Goal: Task Accomplishment & Management: Use online tool/utility

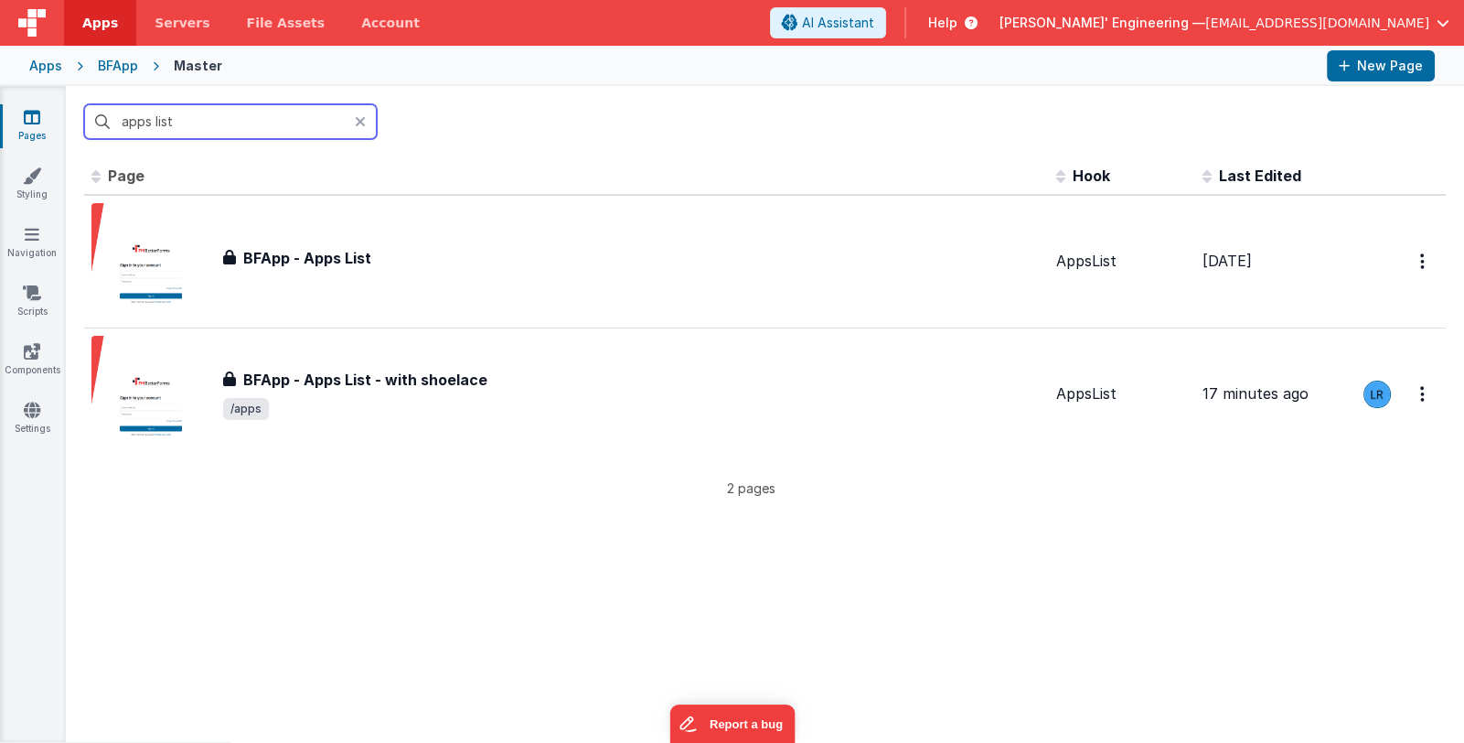
click at [112, 59] on div "BFApp" at bounding box center [118, 66] width 40 height 18
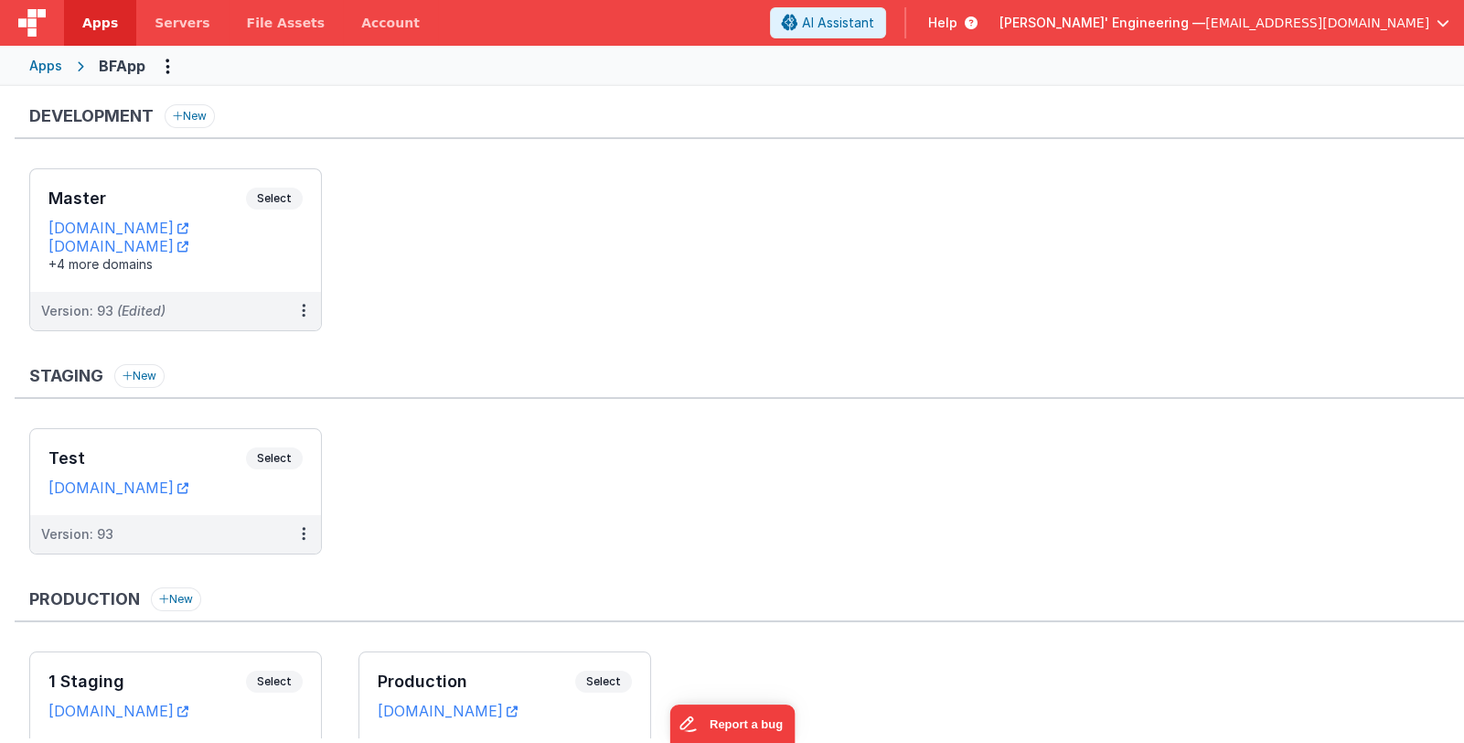
scroll to position [91, 0]
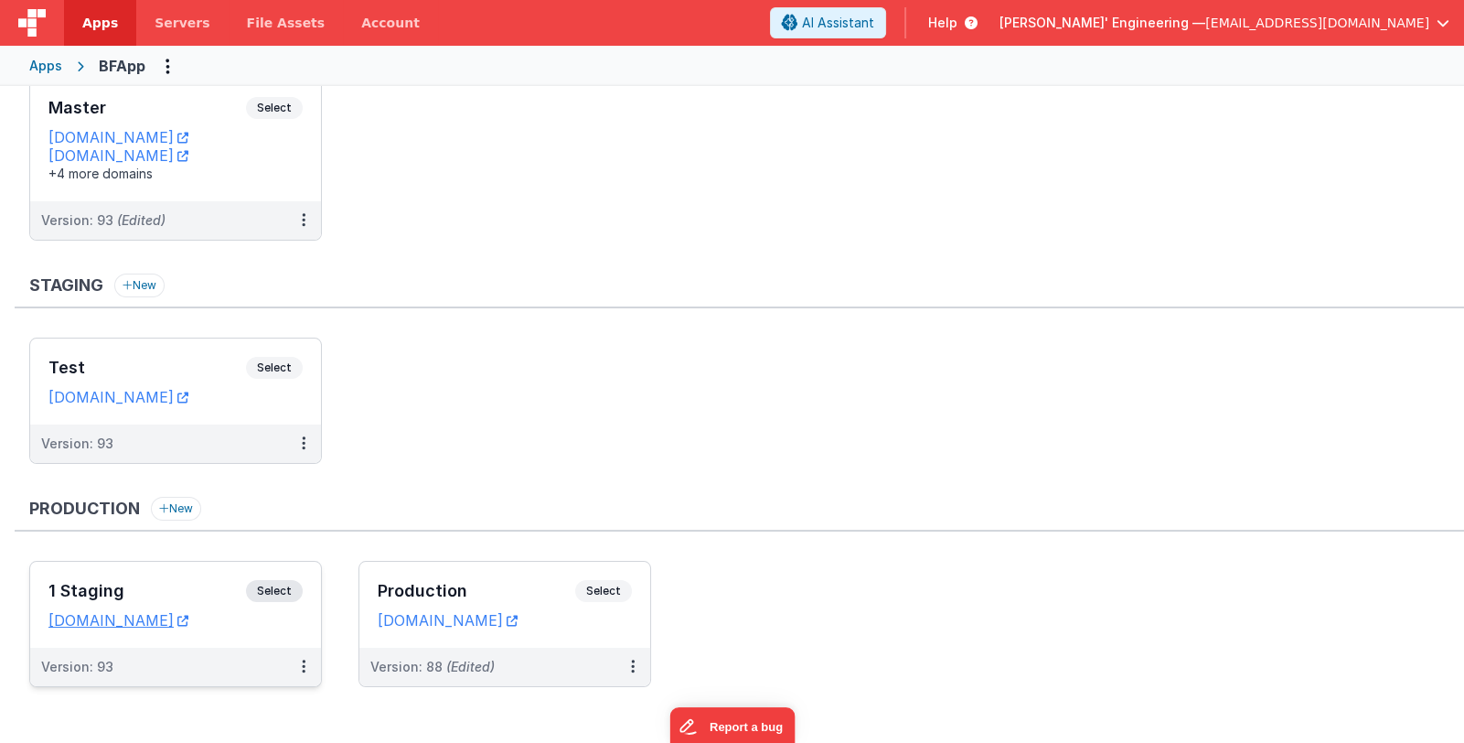
click at [175, 593] on h3 "1 Staging" at bounding box center [147, 591] width 198 height 18
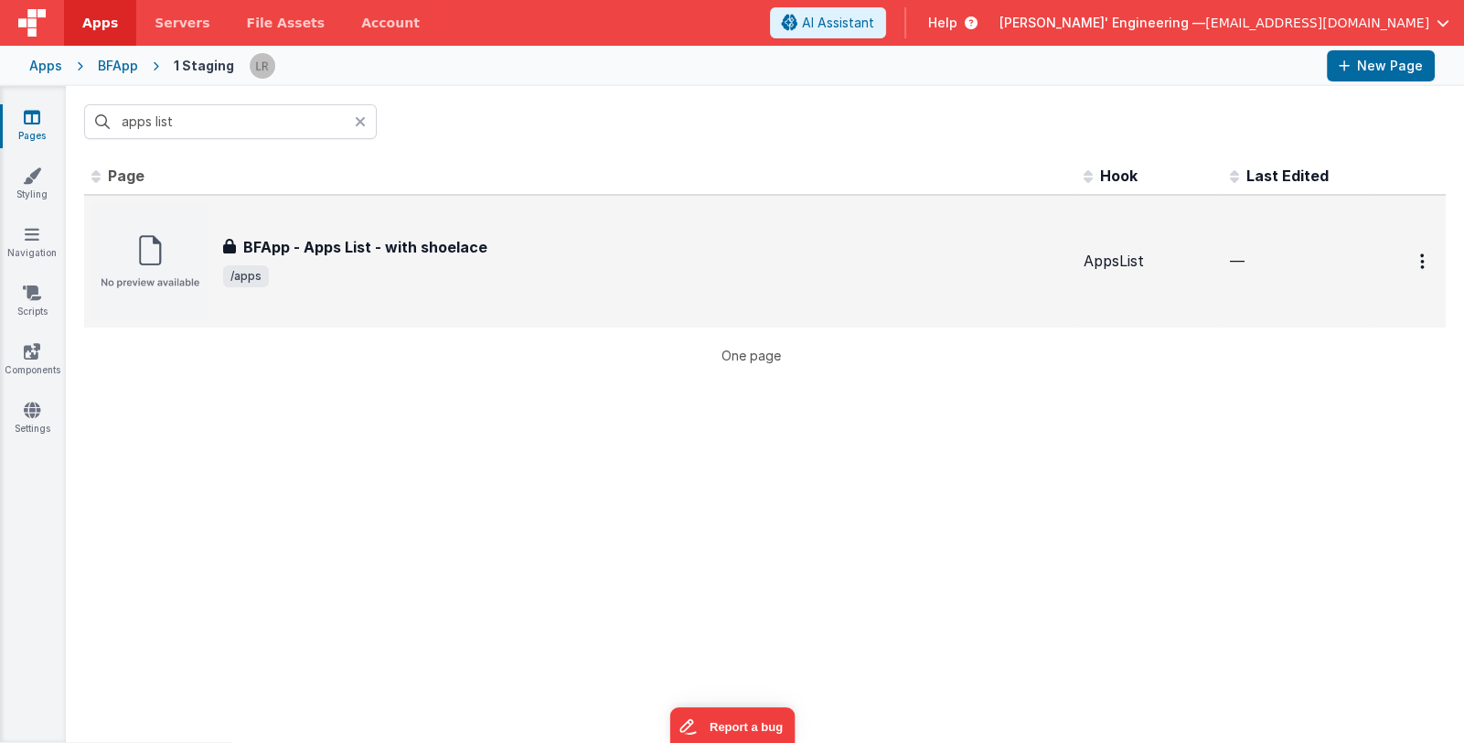
click at [516, 300] on div "BFApp - Apps List - with shoelace BFApp - Apps List - with shoelace /apps" at bounding box center [580, 261] width 978 height 117
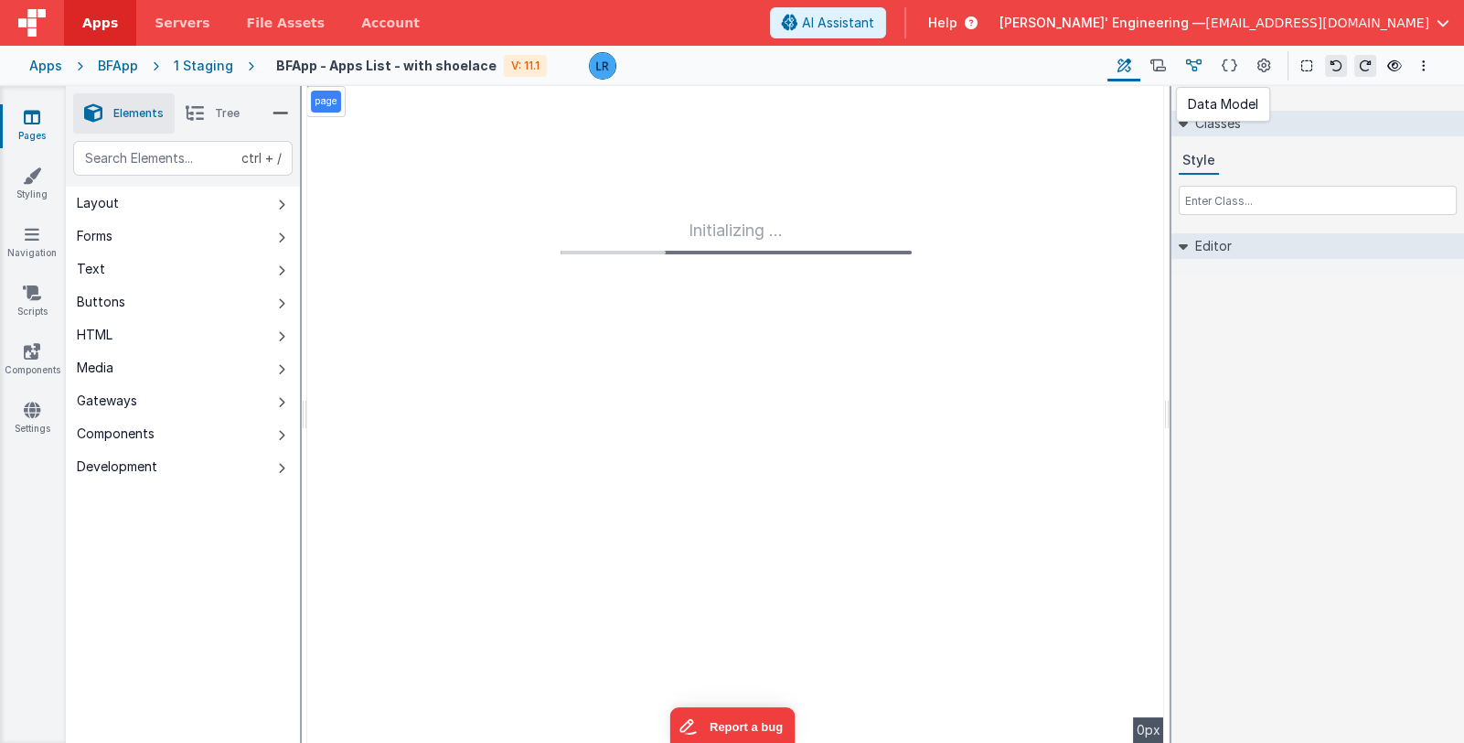
click at [1188, 65] on icon at bounding box center [1194, 66] width 16 height 19
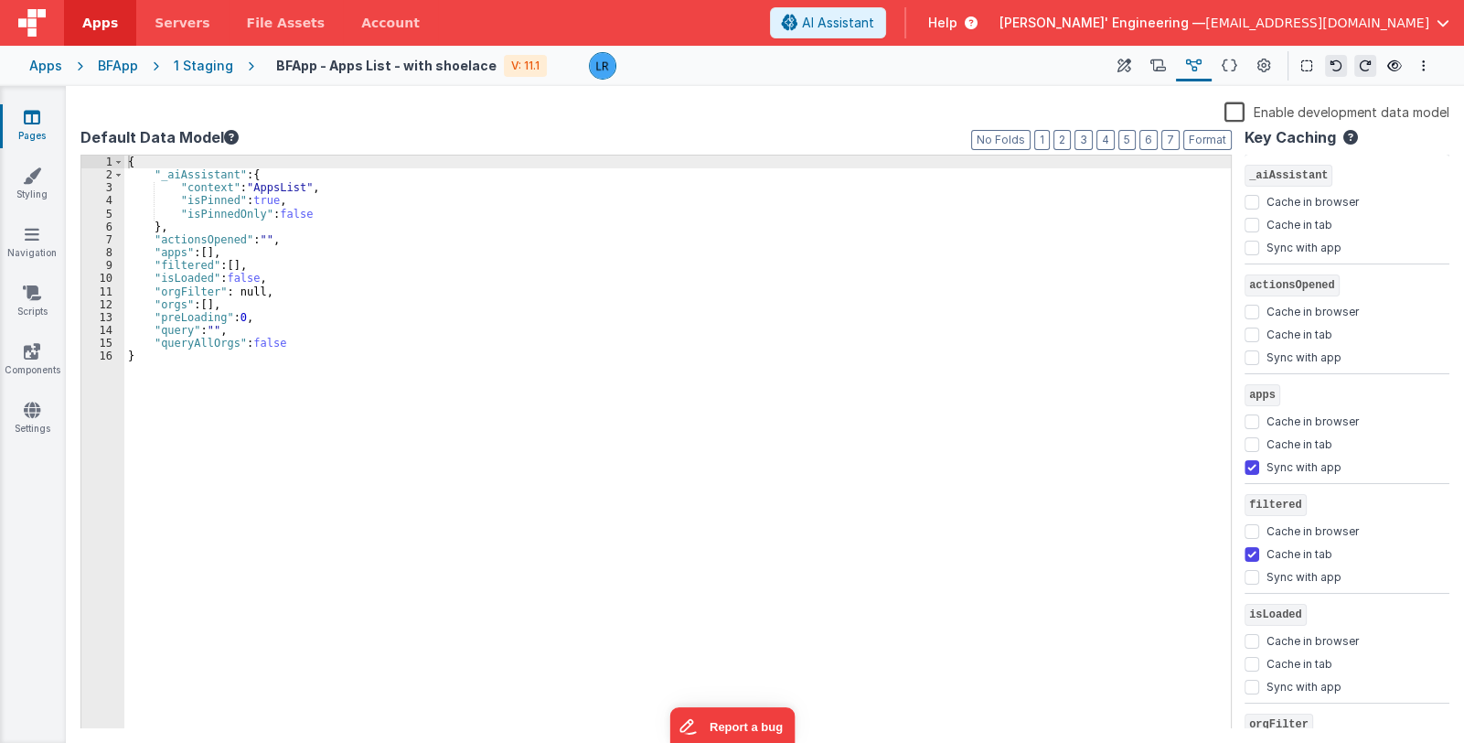
click at [1123, 65] on icon at bounding box center [1124, 66] width 14 height 19
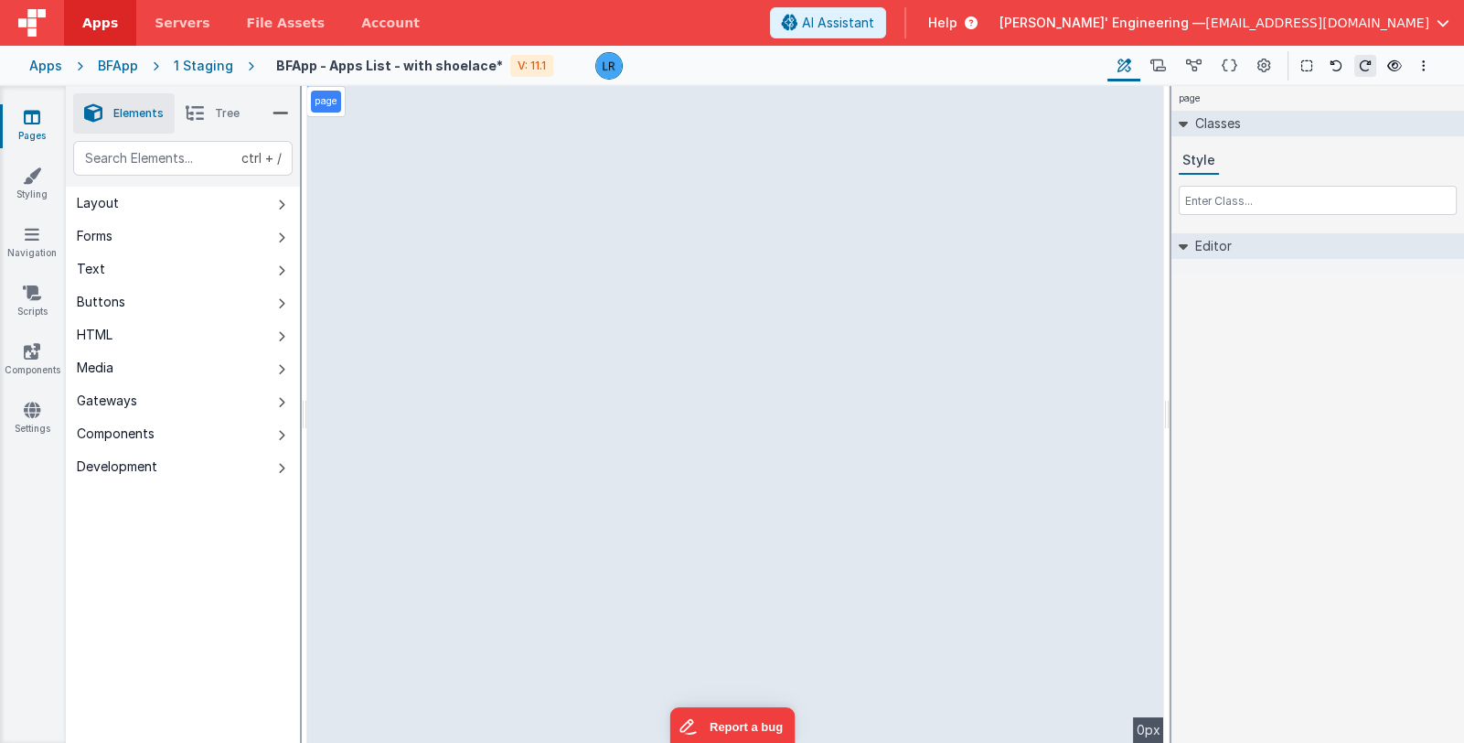
click at [221, 111] on span "Tree" at bounding box center [227, 113] width 25 height 15
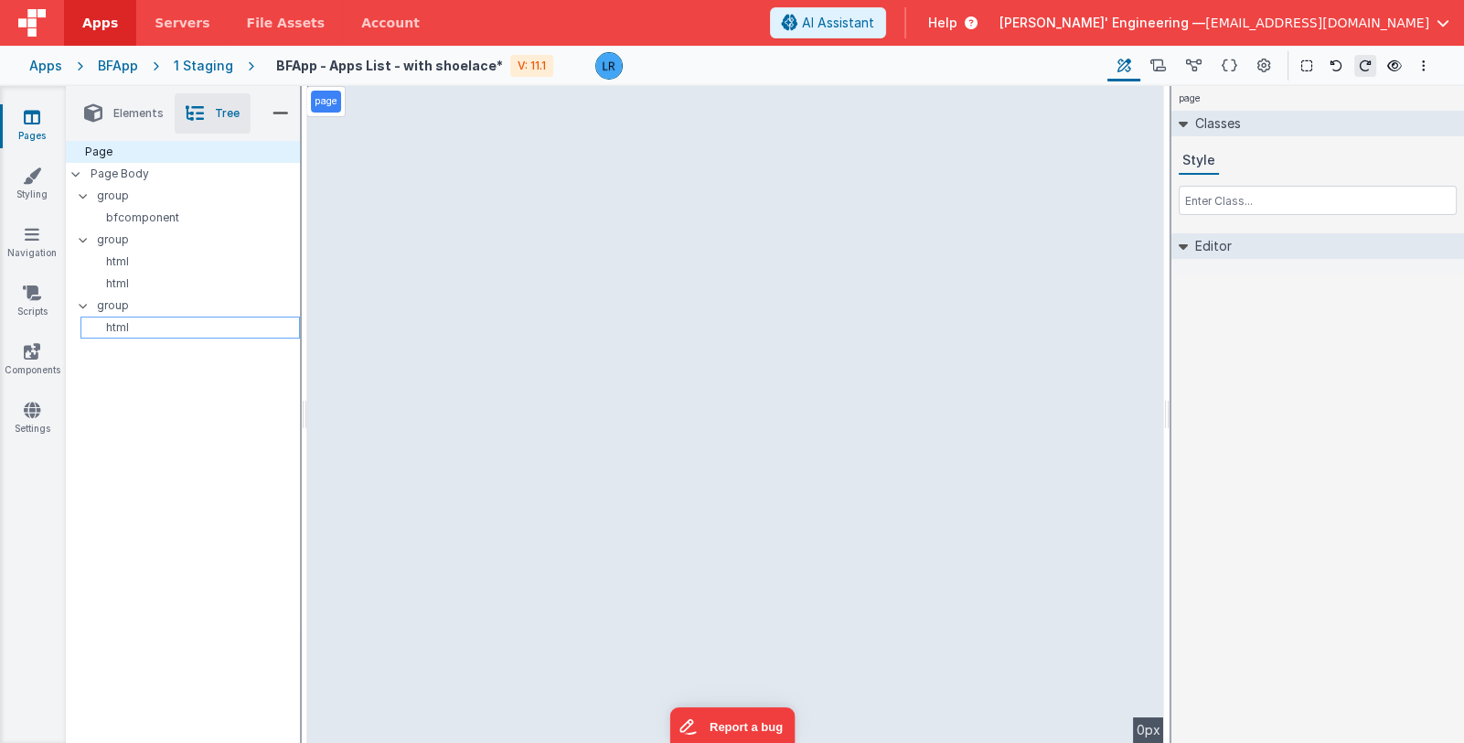
click at [136, 335] on div "html" at bounding box center [189, 327] width 219 height 22
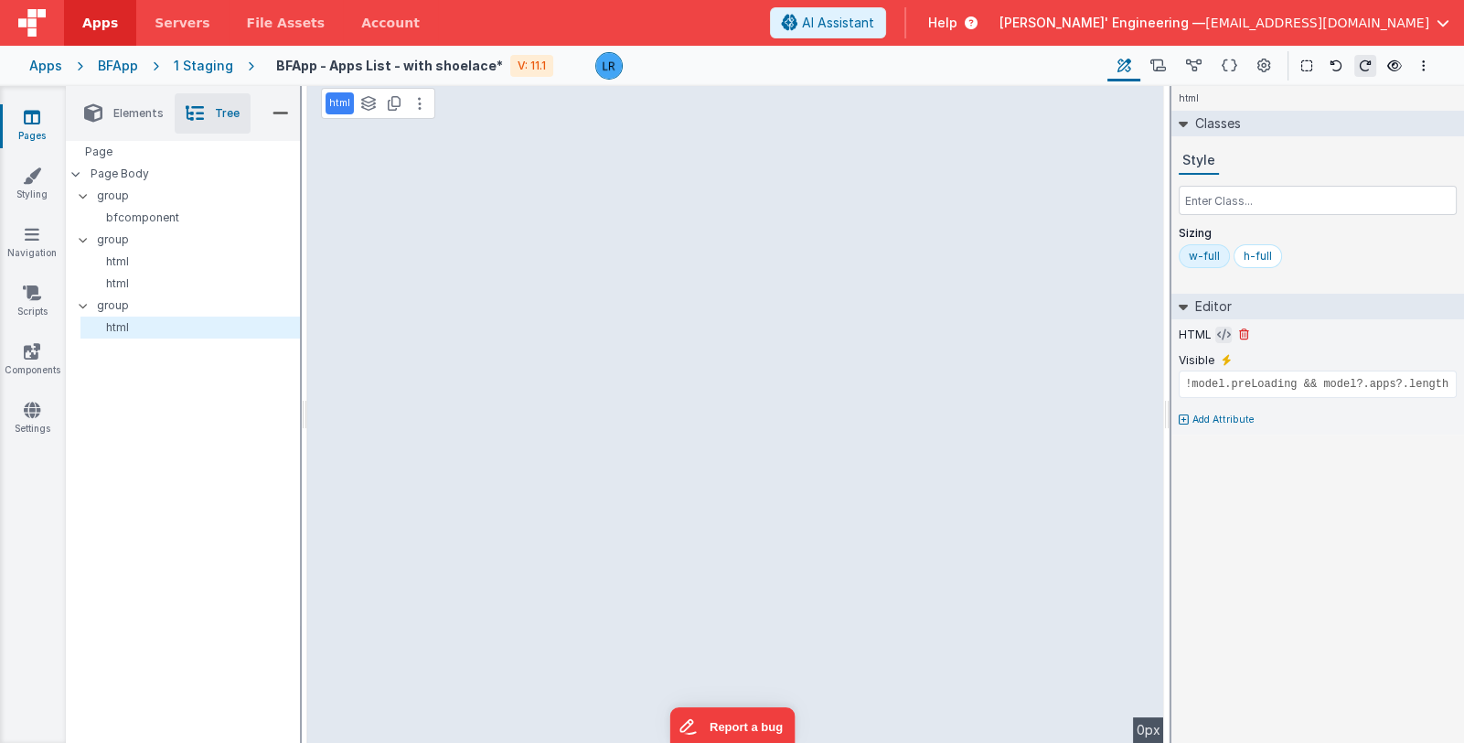
click at [1218, 335] on icon at bounding box center [1224, 334] width 14 height 15
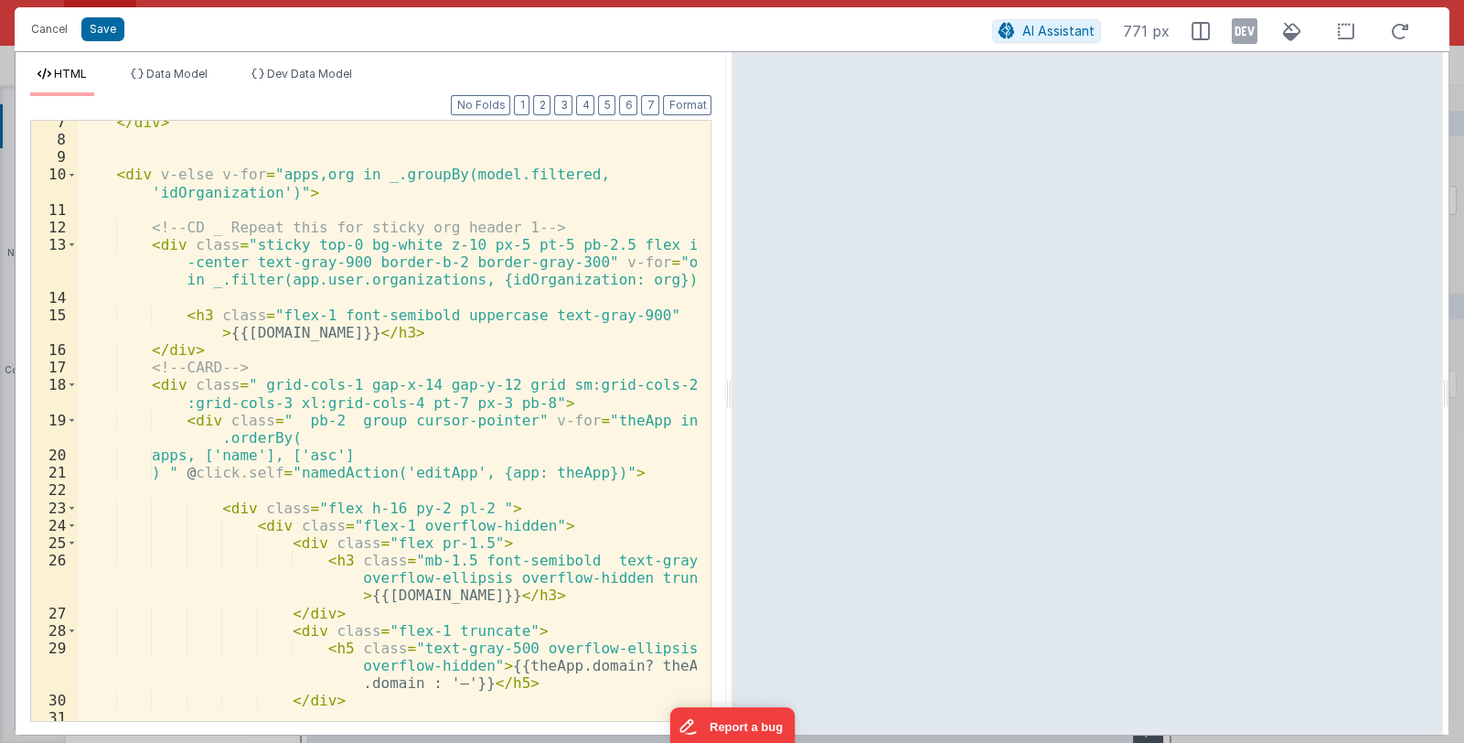
scroll to position [218, 0]
drag, startPoint x: 215, startPoint y: 474, endPoint x: 623, endPoint y: 473, distance: 407.9
click at [623, 473] on div "</ div > < div v-else v-for = "apps,org in _.groupBy(model.filtered, 'idOrganiz…" at bounding box center [388, 430] width 620 height 635
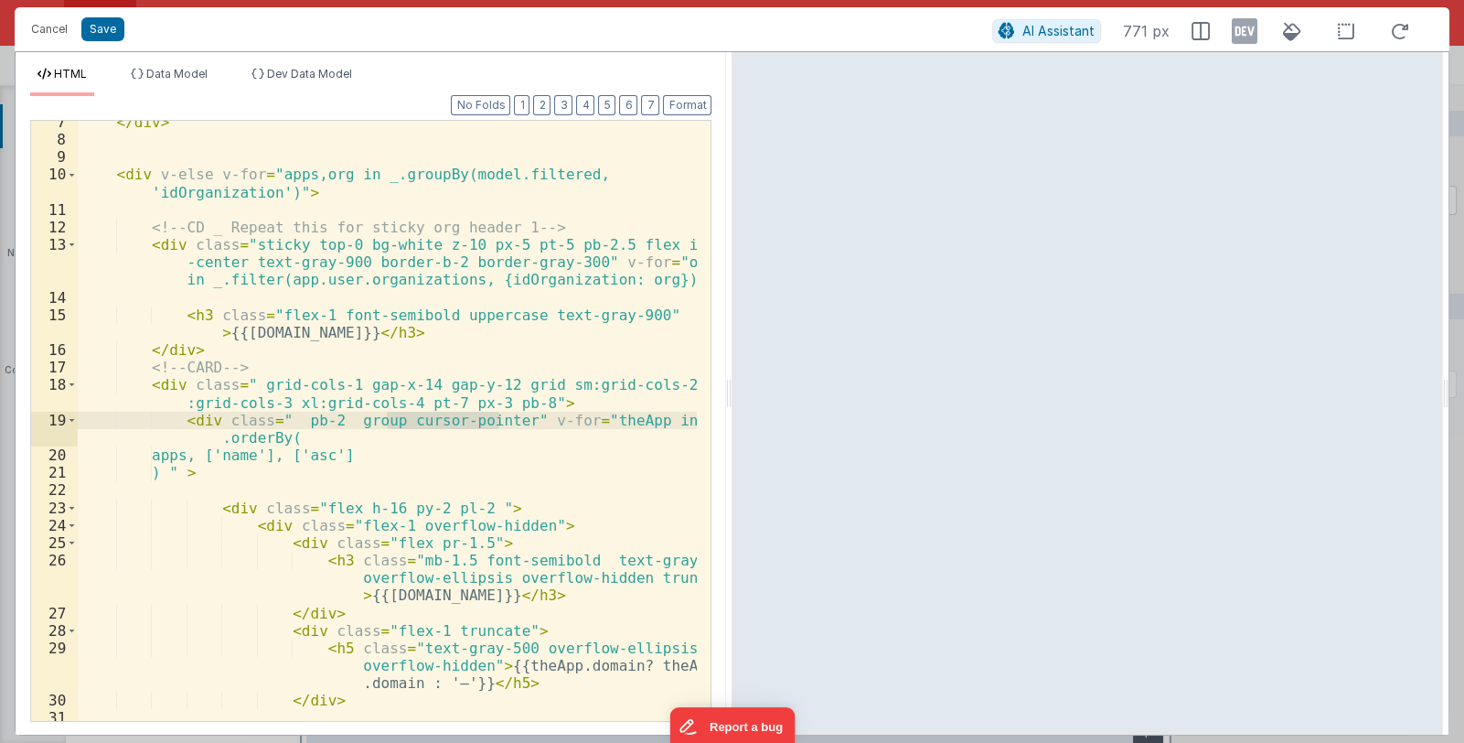
drag, startPoint x: 384, startPoint y: 419, endPoint x: 498, endPoint y: 420, distance: 114.3
click at [498, 420] on div "</ div > < div v-else v-for = "apps,org in _.groupBy(model.filtered, 'idOrganiz…" at bounding box center [388, 430] width 620 height 635
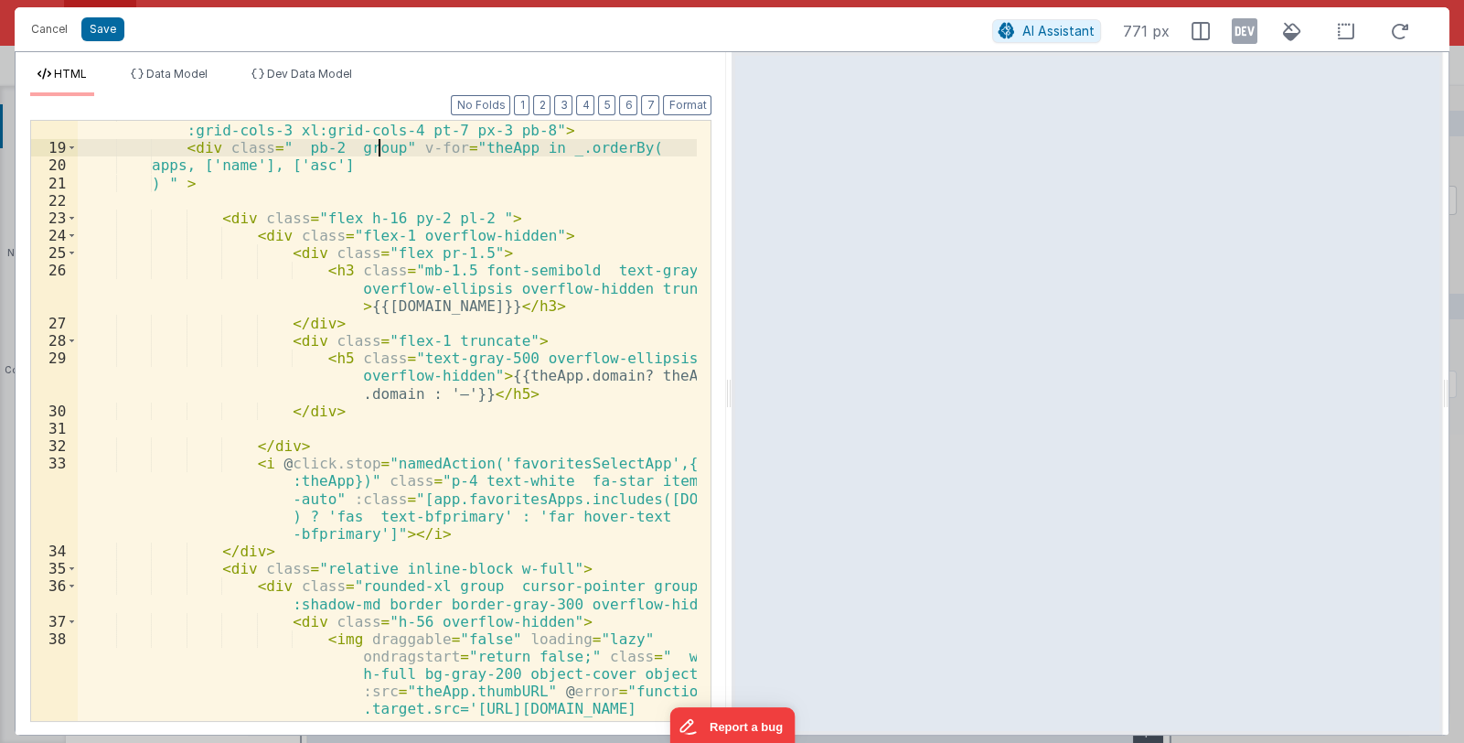
scroll to position [598, 0]
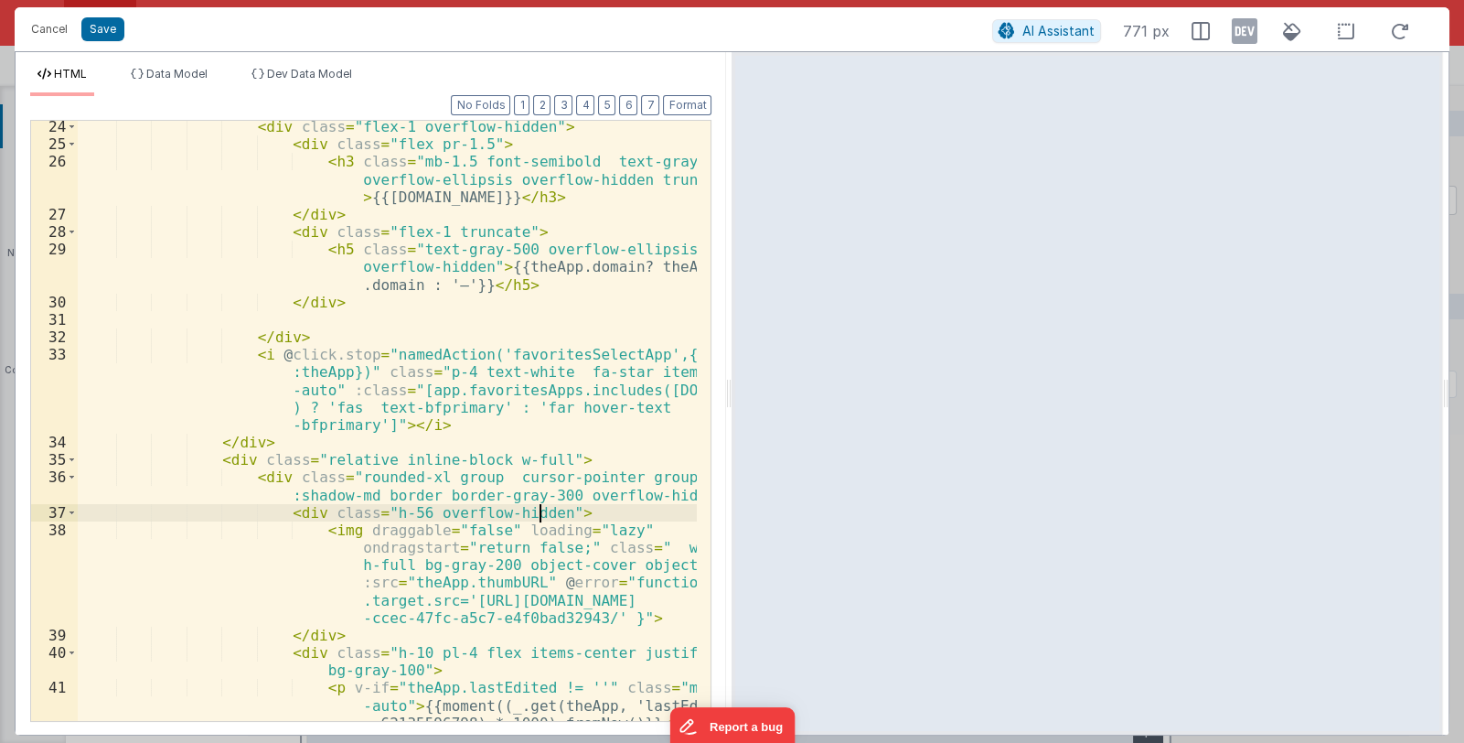
click at [540, 514] on div "< div class = "flex-1 overflow-hidden" > < div class = "flex pr-1.5" > < h3 cla…" at bounding box center [388, 435] width 620 height 635
paste textarea
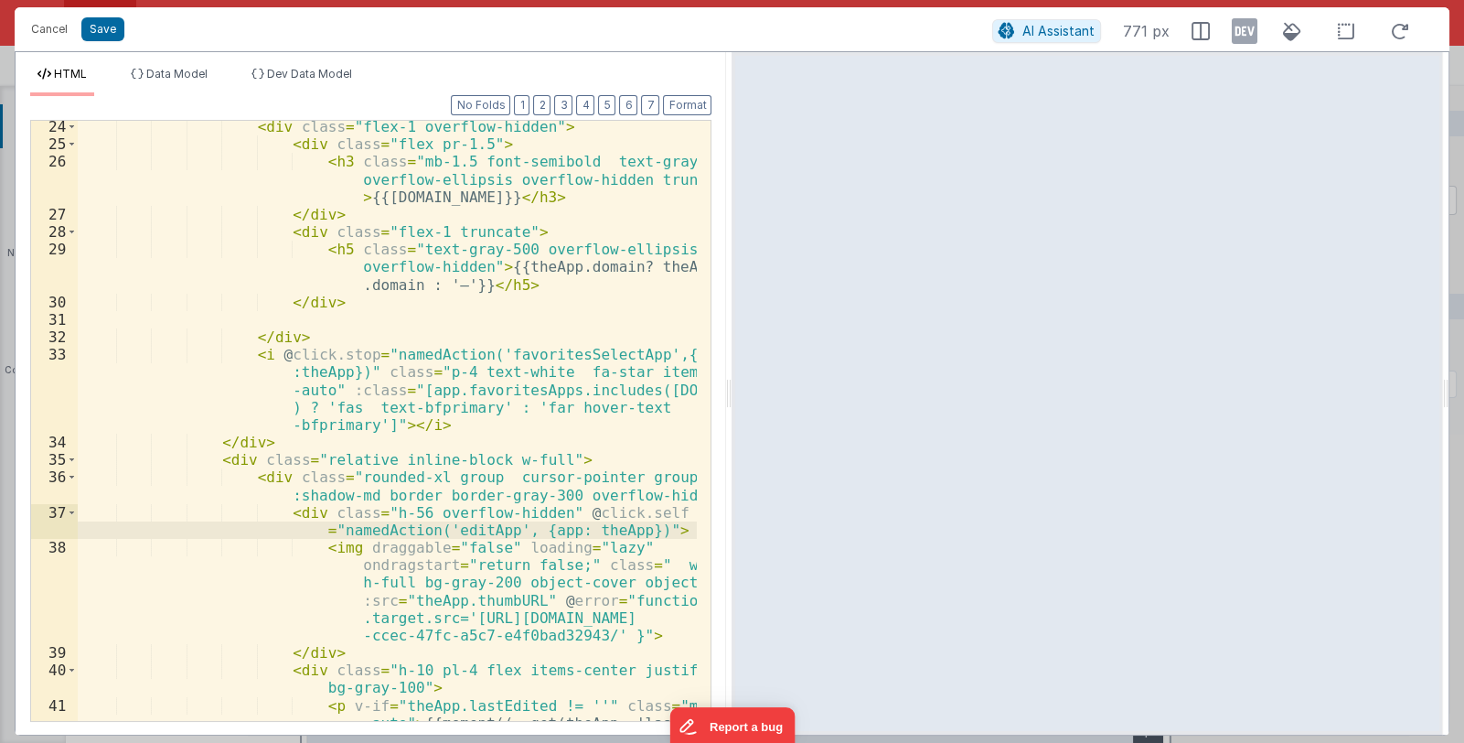
click at [534, 515] on div "< div class = "flex-1 overflow-hidden" > < div class = "flex pr-1.5" > < h3 cla…" at bounding box center [388, 453] width 620 height 670
drag, startPoint x: 549, startPoint y: 513, endPoint x: 572, endPoint y: 510, distance: 23.9
click at [572, 510] on div "< div class = "flex-1 overflow-hidden" > < div class = "flex pr-1.5" > < h3 cla…" at bounding box center [388, 453] width 620 height 670
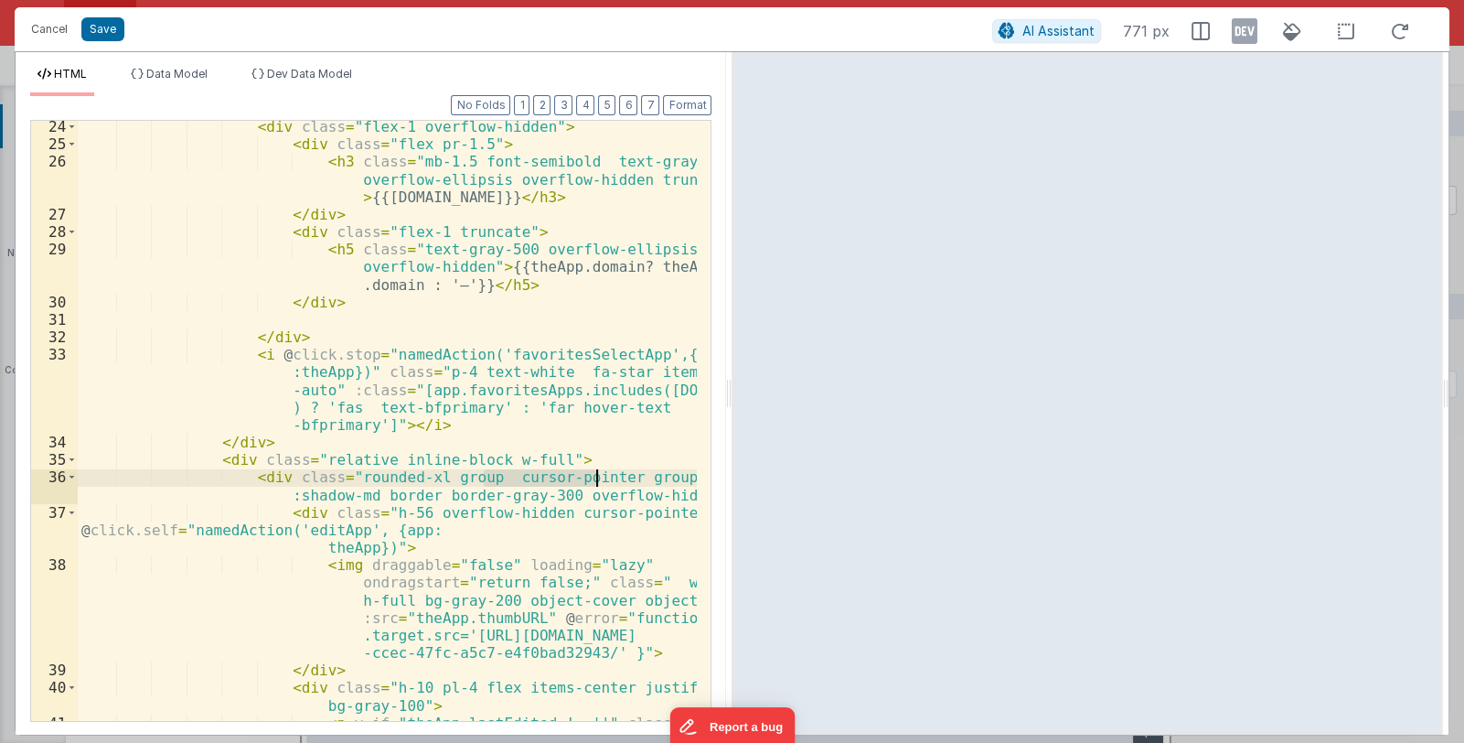
drag, startPoint x: 483, startPoint y: 476, endPoint x: 597, endPoint y: 477, distance: 114.3
click at [597, 477] on div "< div class = "flex-1 overflow-hidden" > < div class = "flex pr-1.5" > < h3 cla…" at bounding box center [388, 453] width 620 height 670
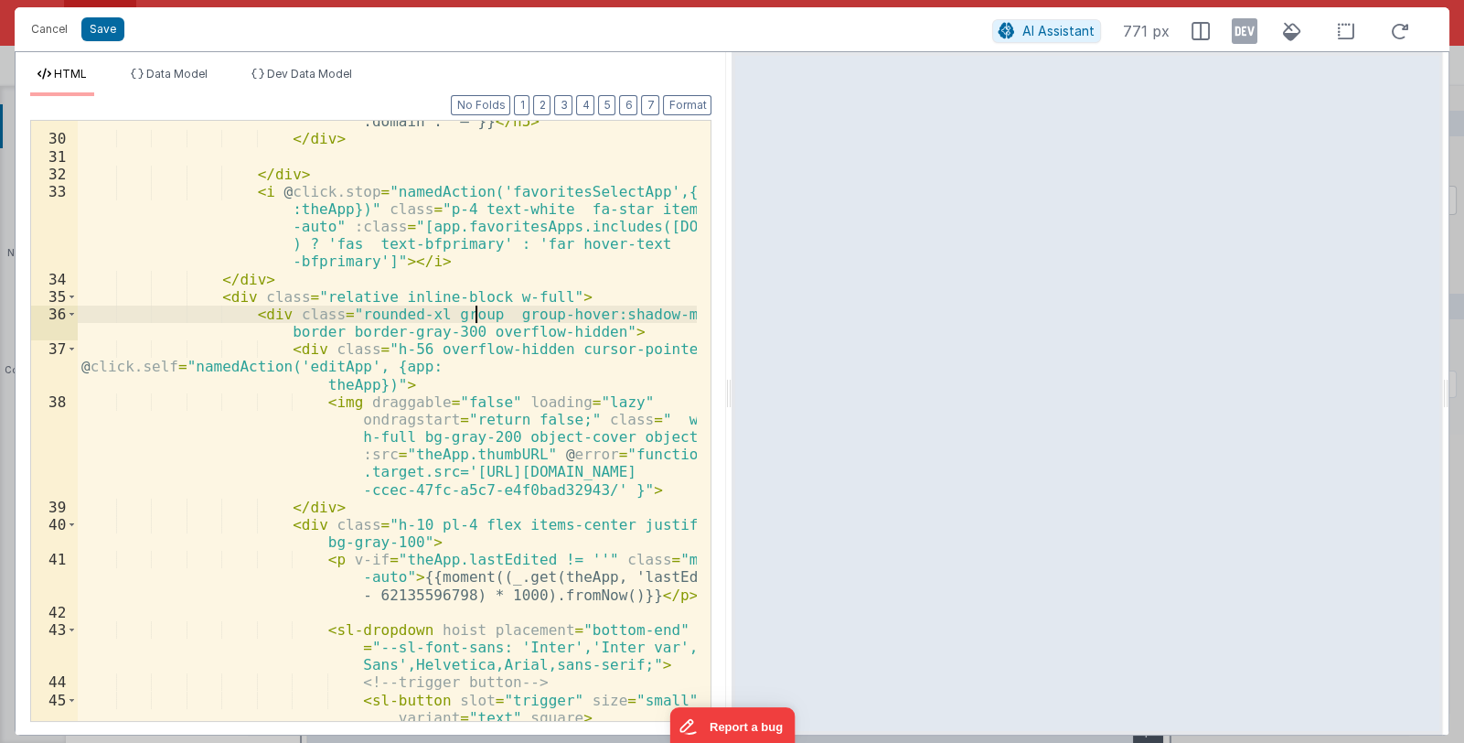
scroll to position [978, 0]
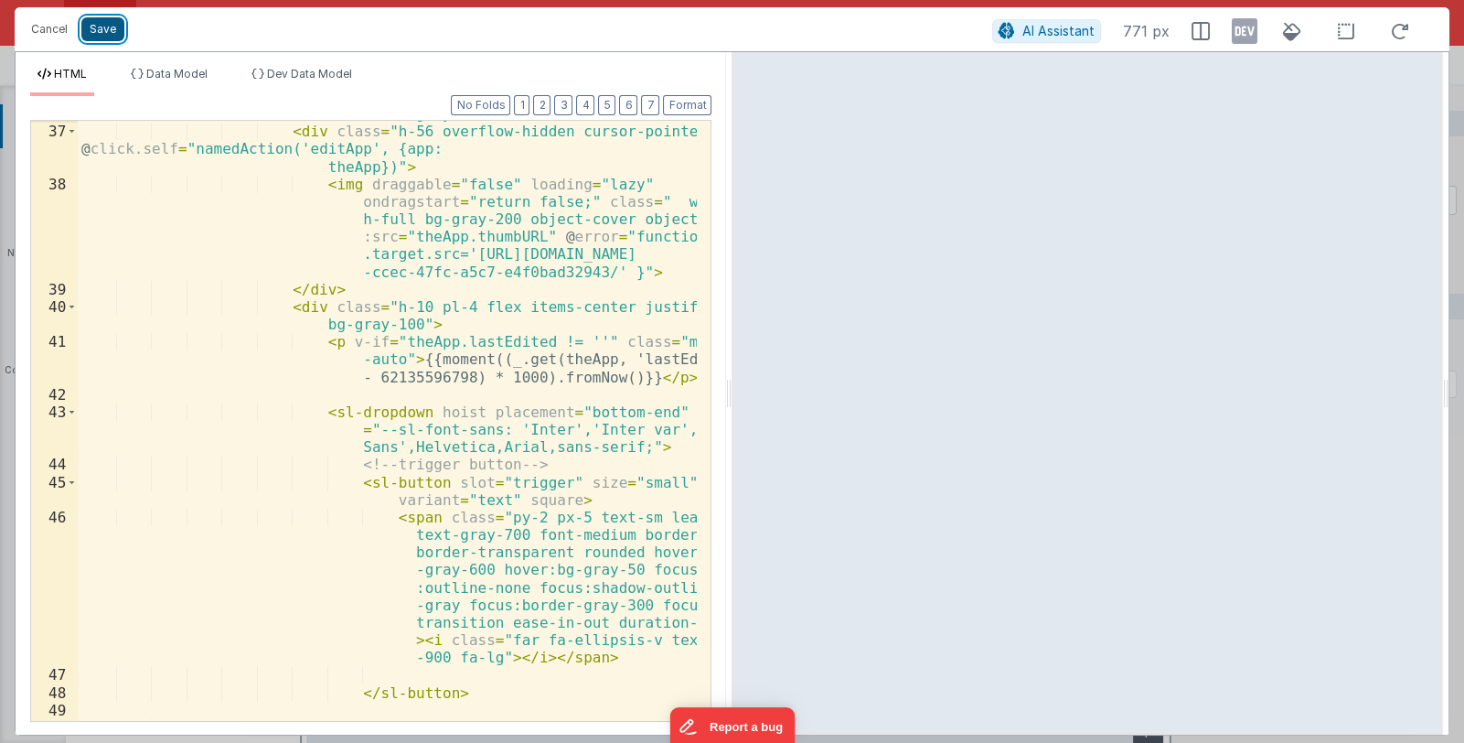
click at [102, 26] on button "Save" at bounding box center [102, 29] width 43 height 24
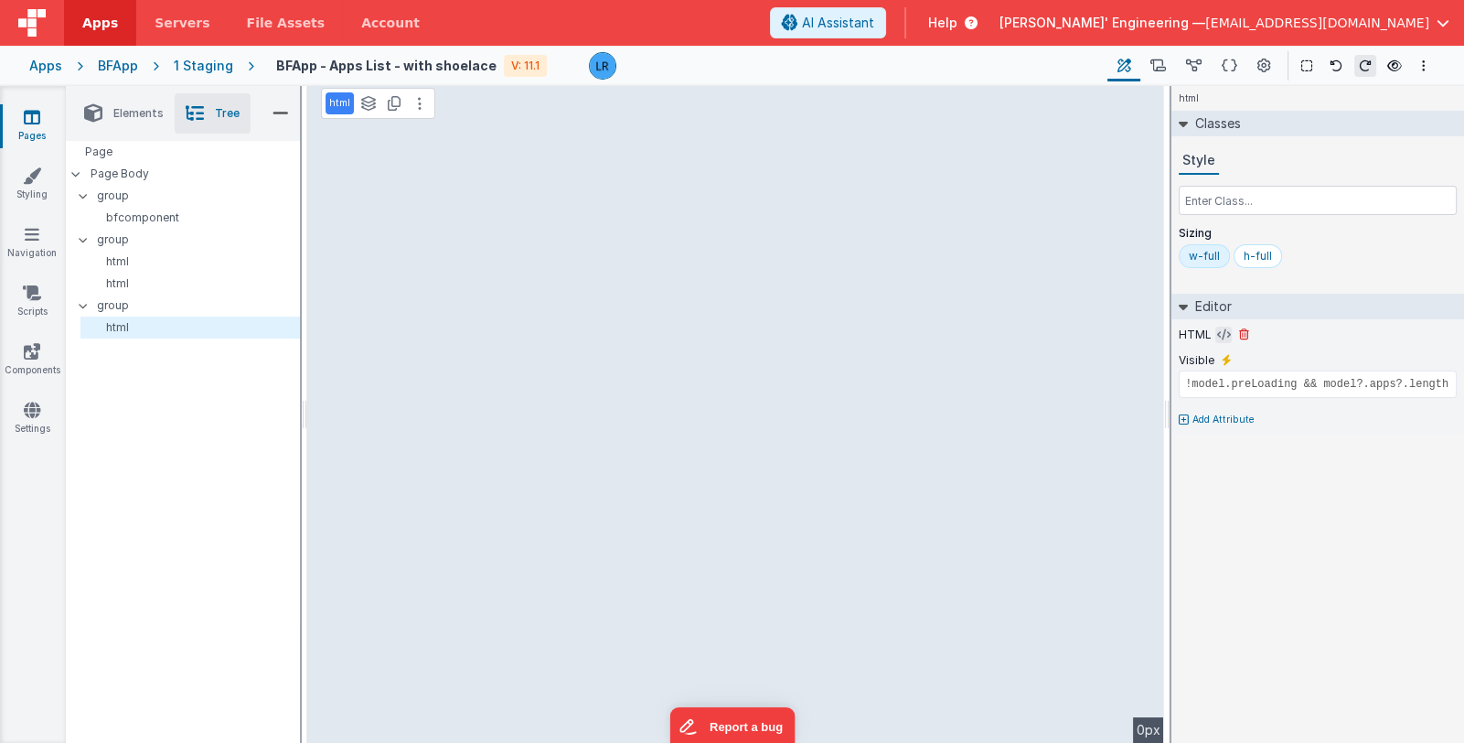
click at [1218, 333] on icon at bounding box center [1224, 334] width 14 height 15
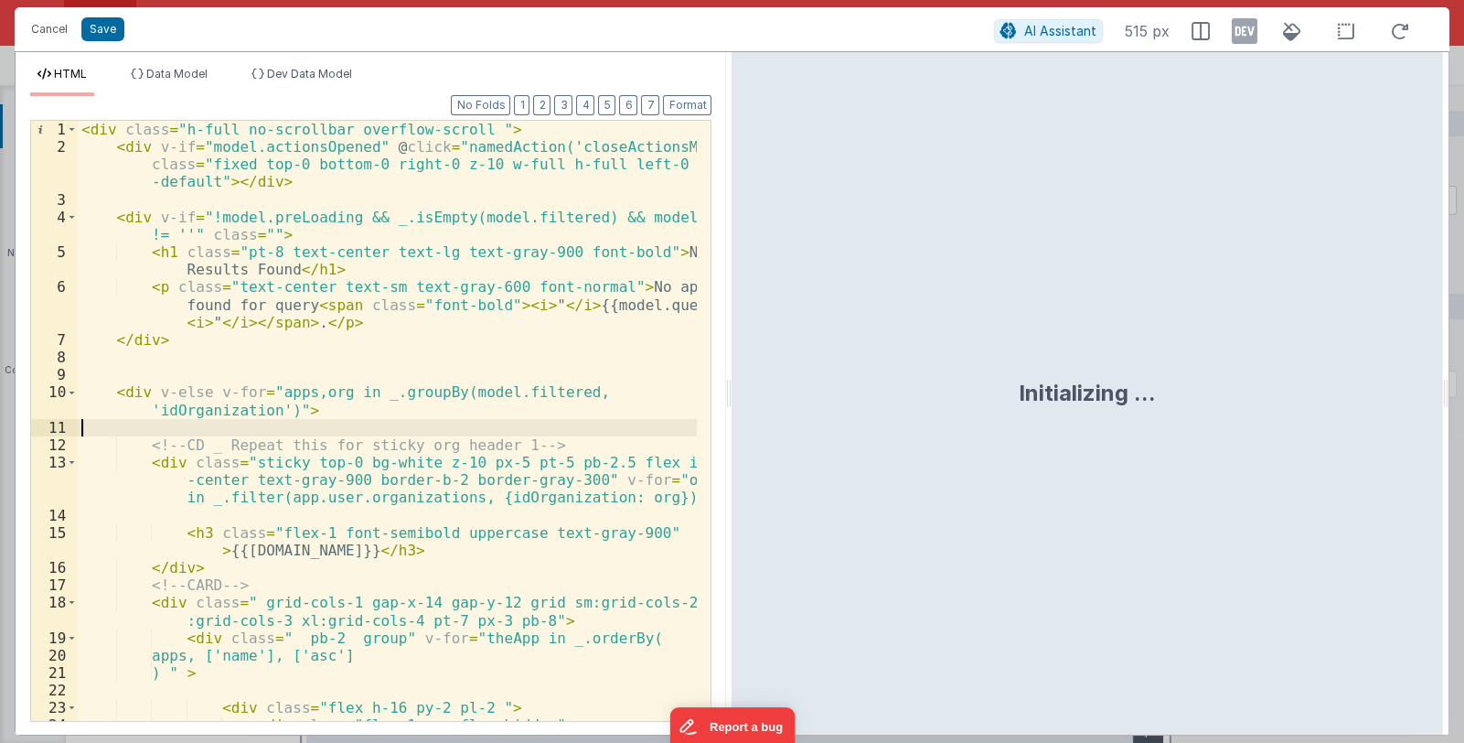
click at [425, 428] on div "< div class = "h-full no-scrollbar overflow-scroll " > < div v-if = "model.acti…" at bounding box center [388, 438] width 620 height 635
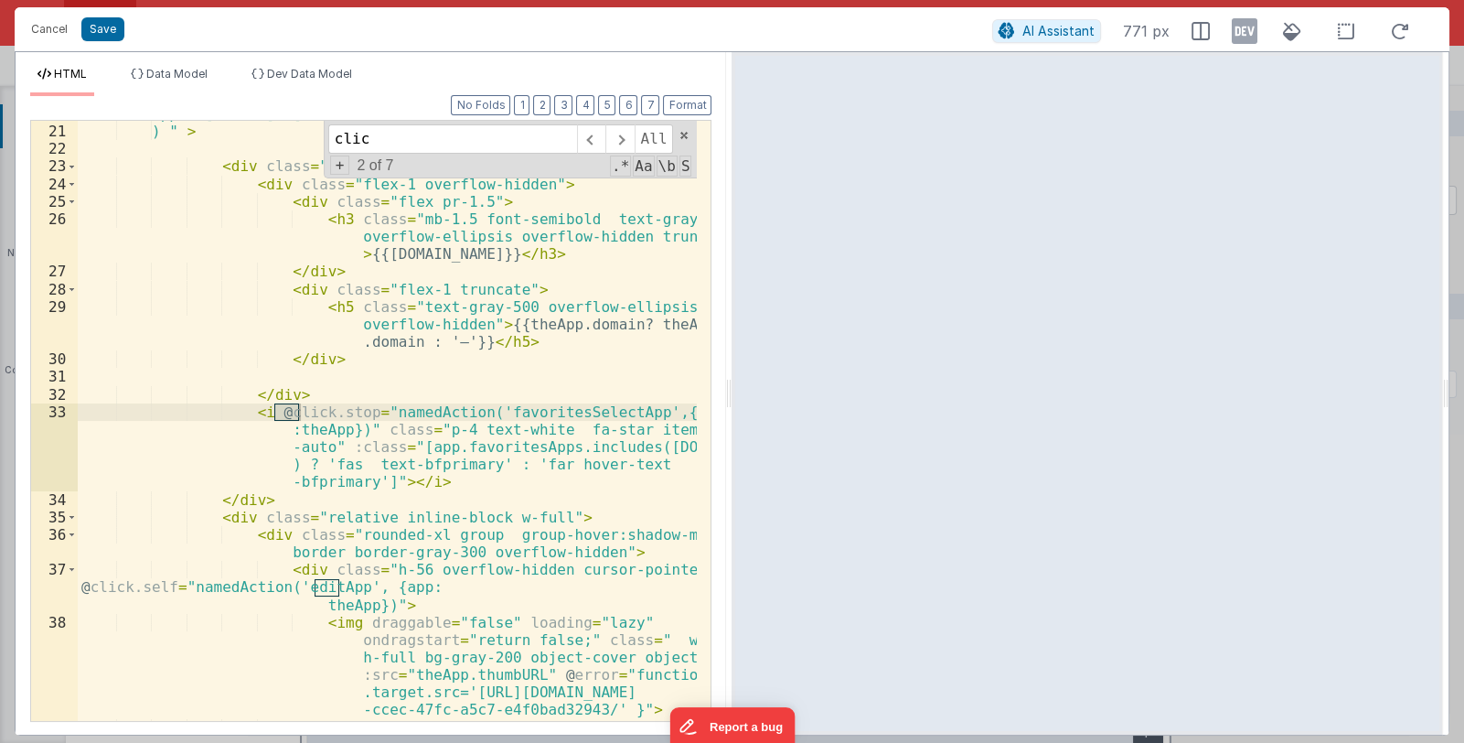
scroll to position [540, 0]
type input "click"
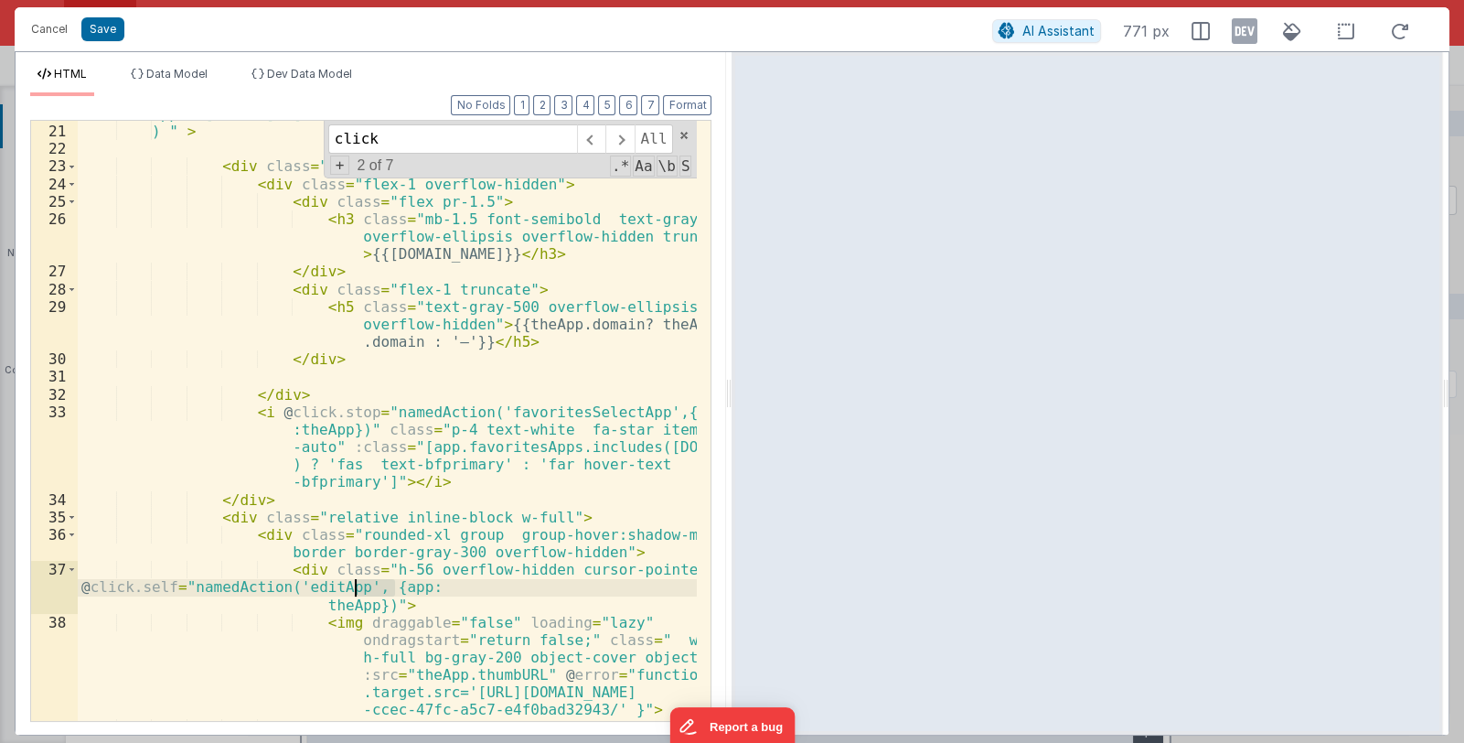
drag, startPoint x: 391, startPoint y: 587, endPoint x: 357, endPoint y: 589, distance: 34.8
click at [357, 589] on div "apps, ['name'], ['asc'] ) " > < div class = "flex h-16 py-2 pl-2 " > < div clas…" at bounding box center [388, 422] width 620 height 635
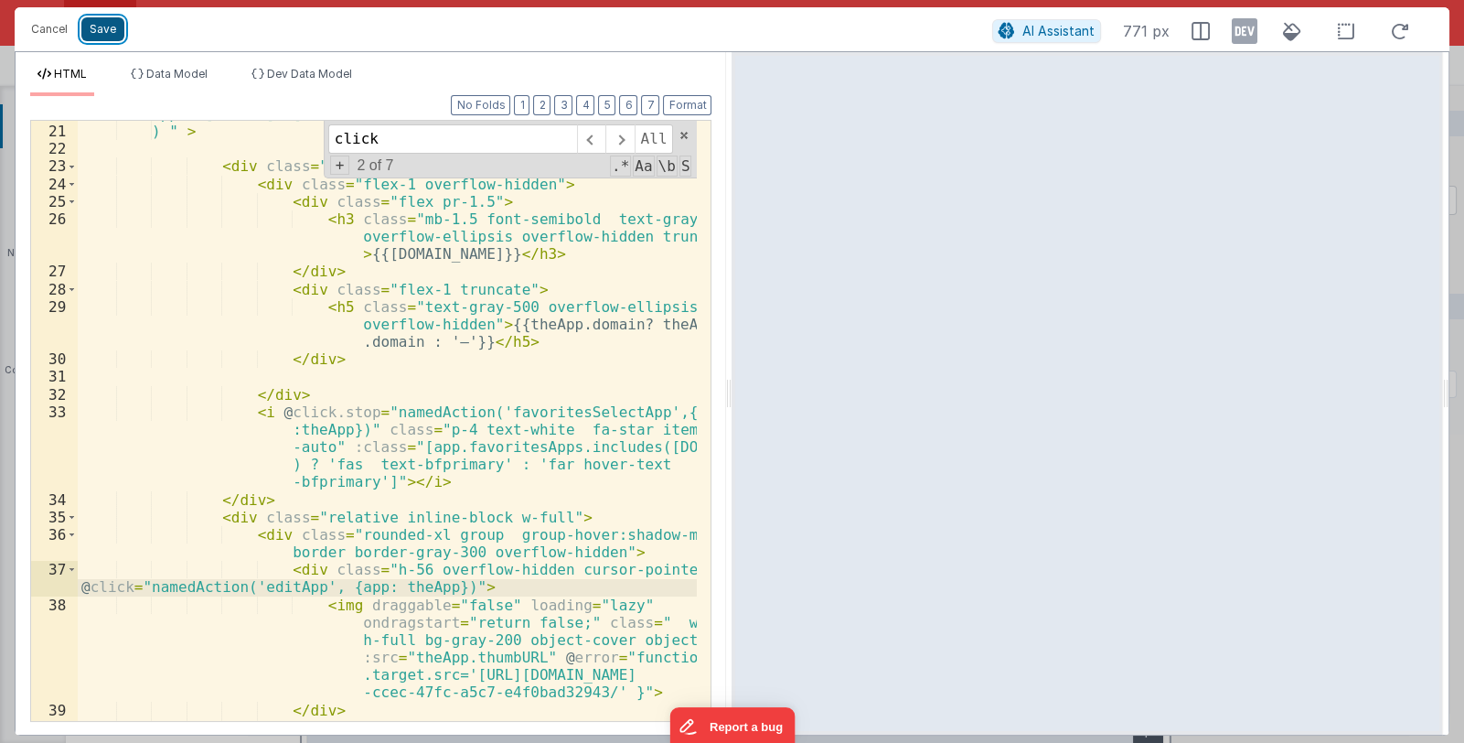
click at [101, 31] on button "Save" at bounding box center [102, 29] width 43 height 24
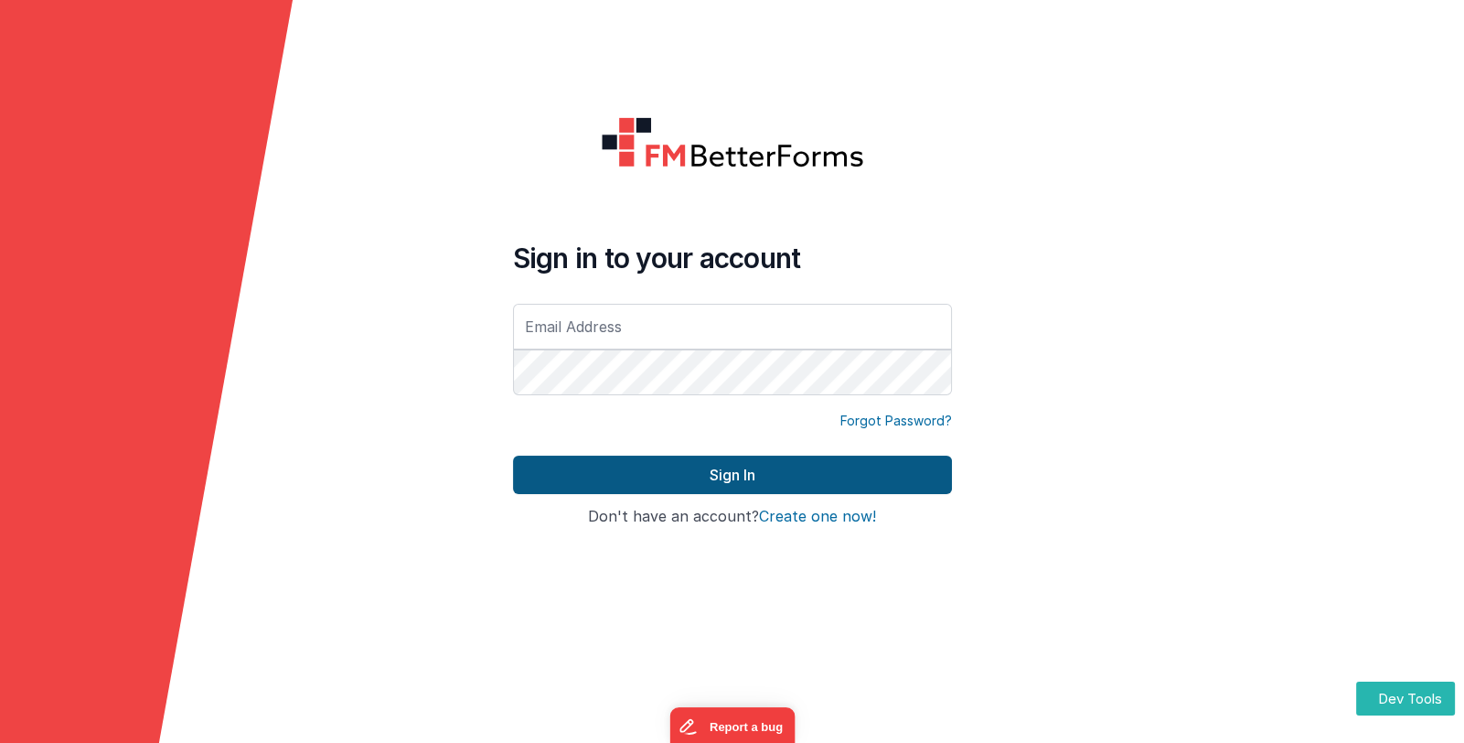
type input "Linxue@delfsengineering.ca"
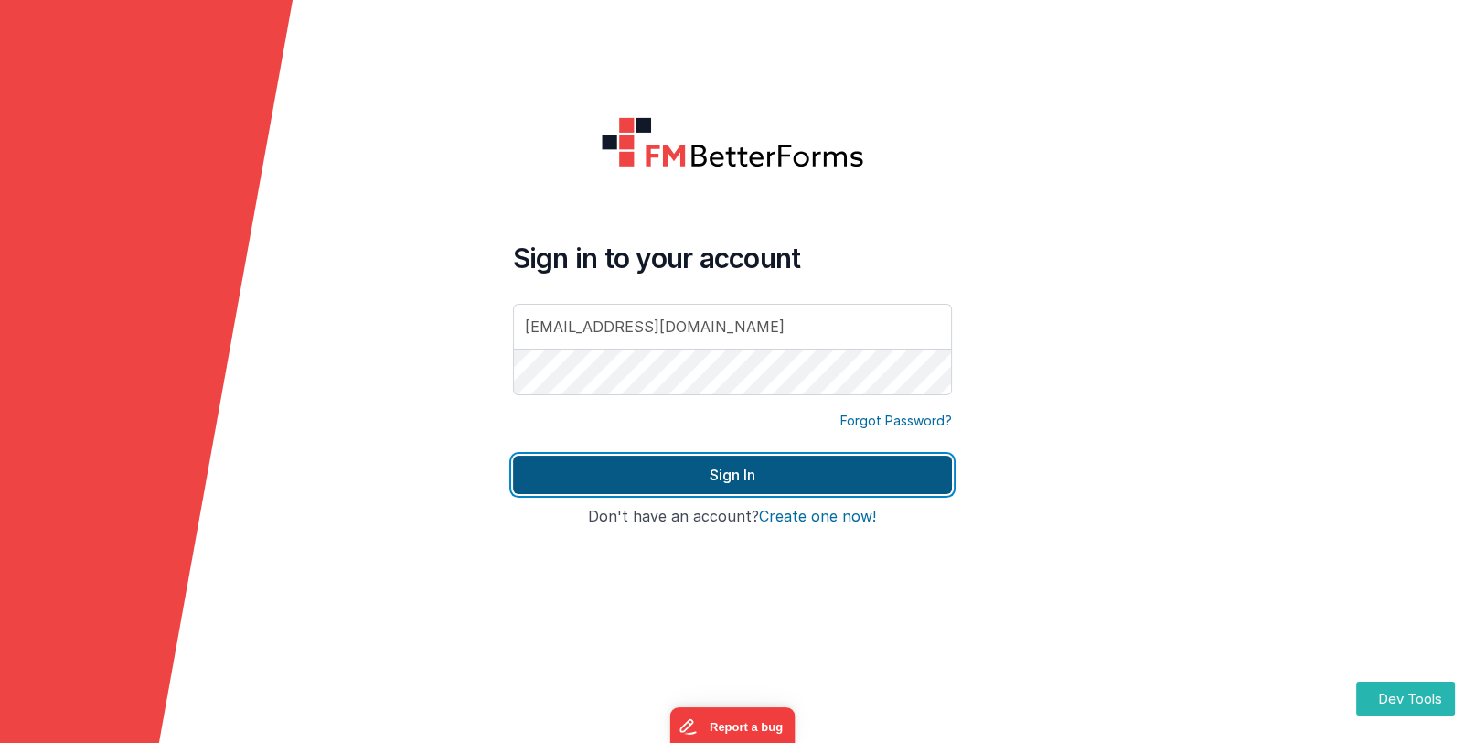
click at [608, 469] on button "Sign In" at bounding box center [732, 474] width 439 height 38
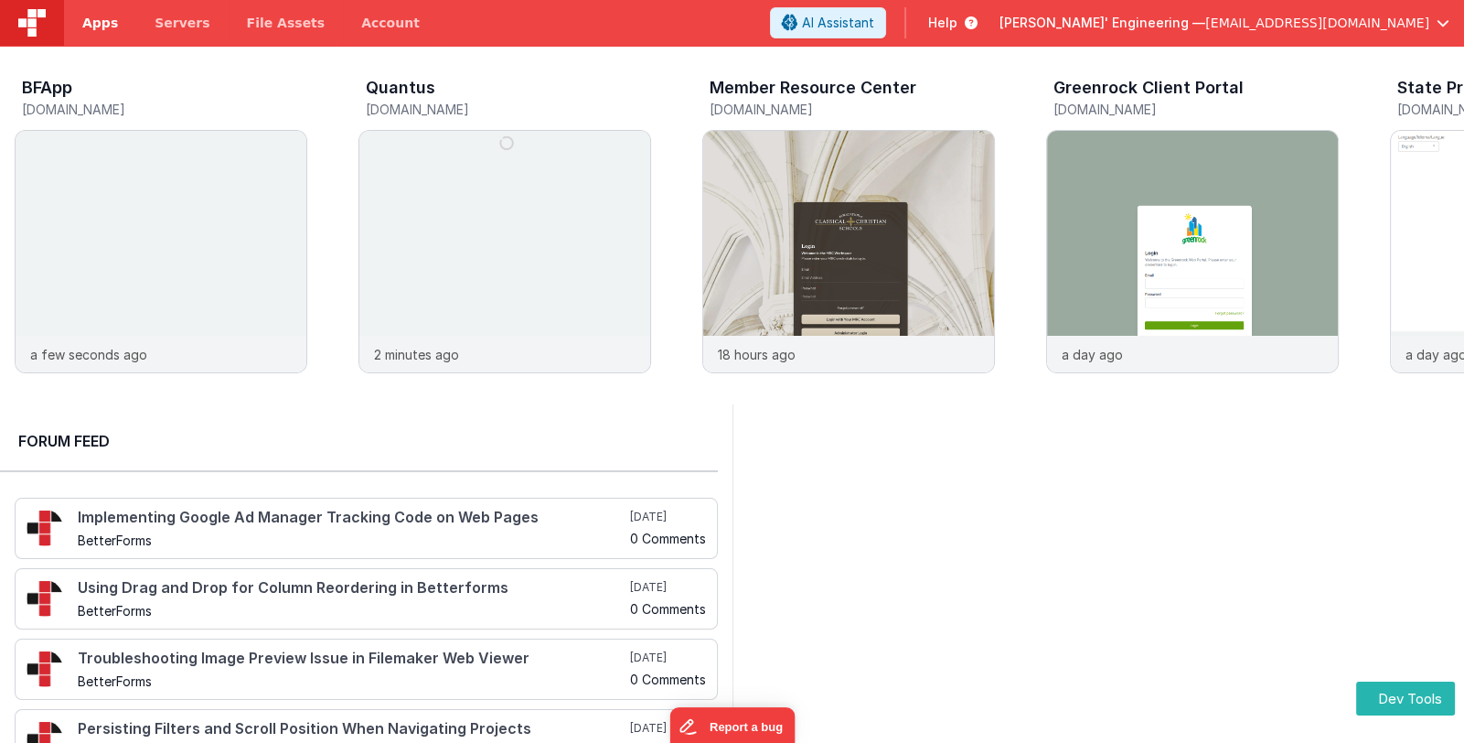
click at [91, 26] on span "Apps" at bounding box center [100, 23] width 36 height 18
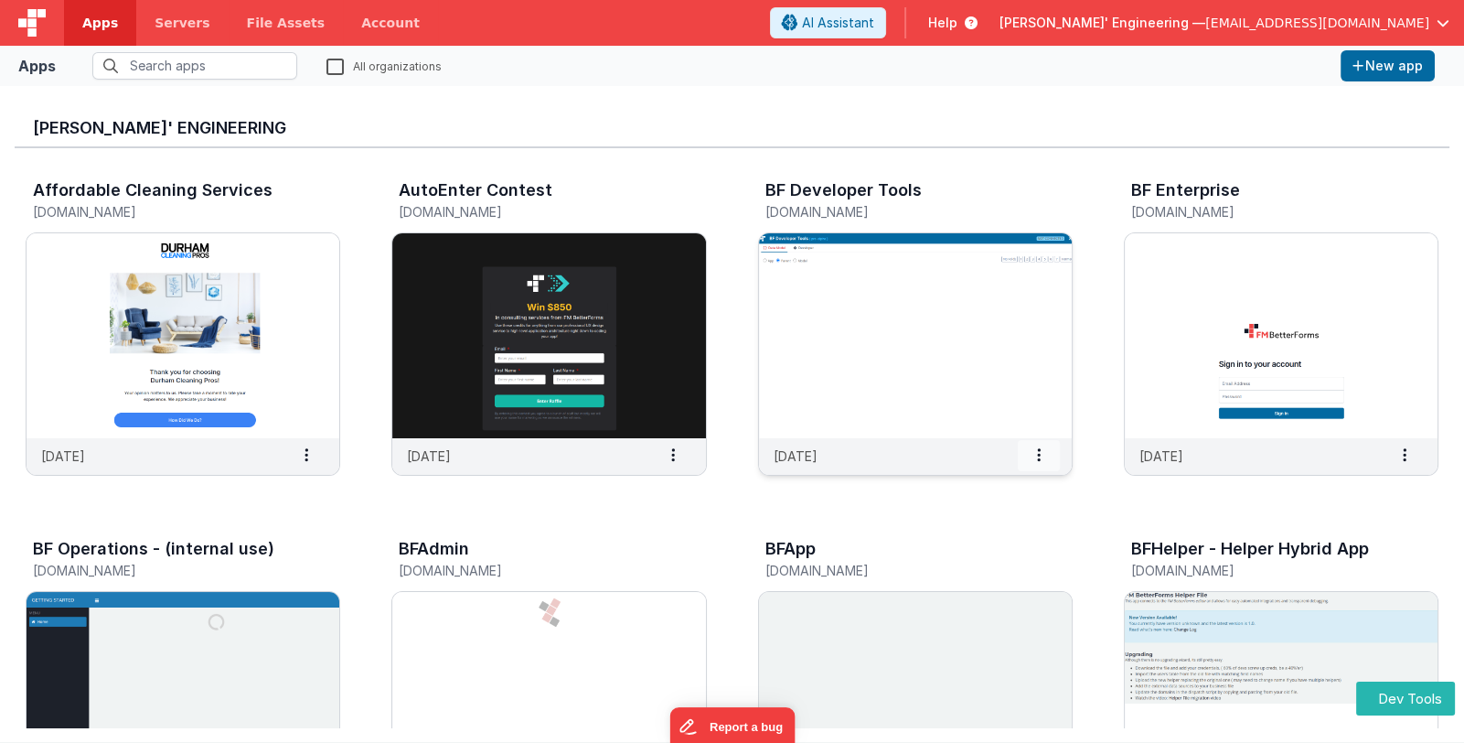
click at [1037, 454] on icon at bounding box center [1039, 454] width 4 height 1
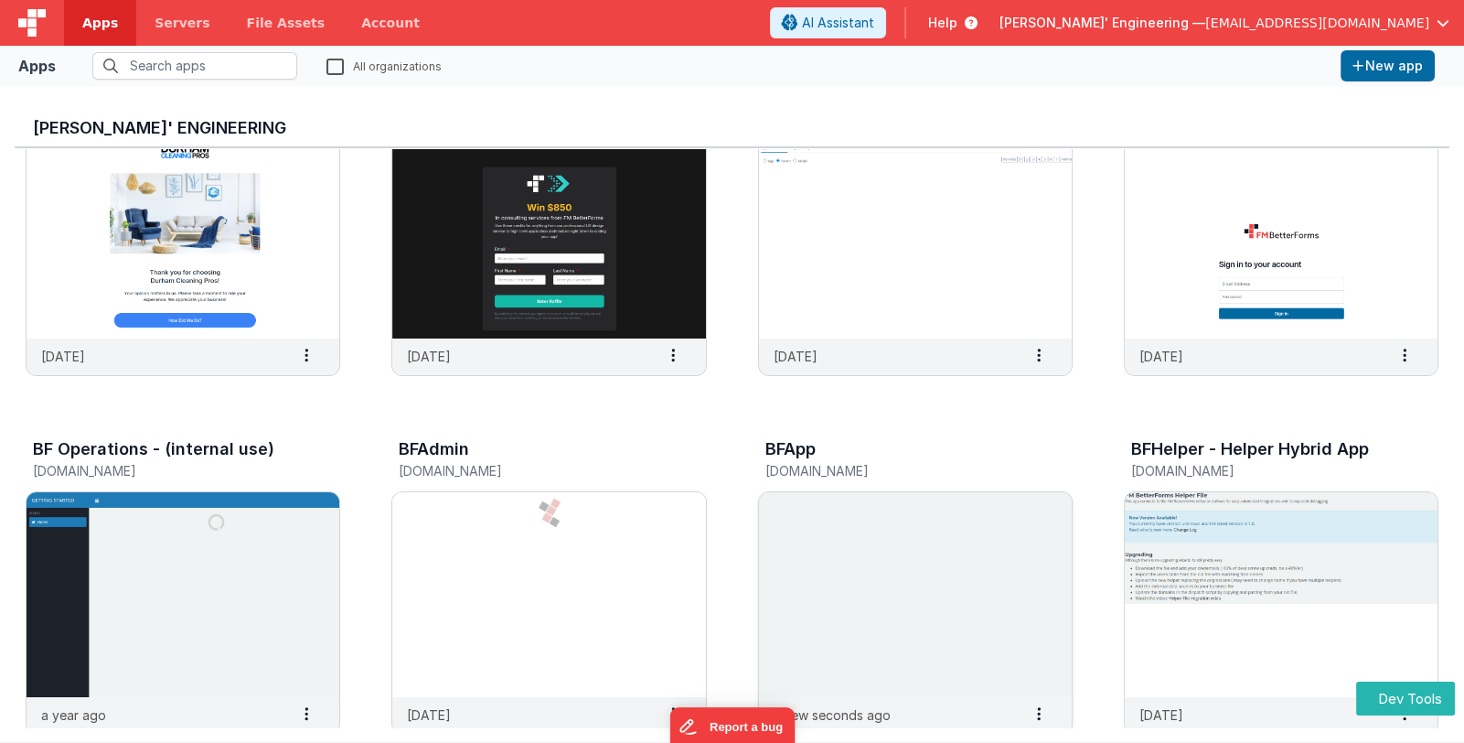
scroll to position [365, 0]
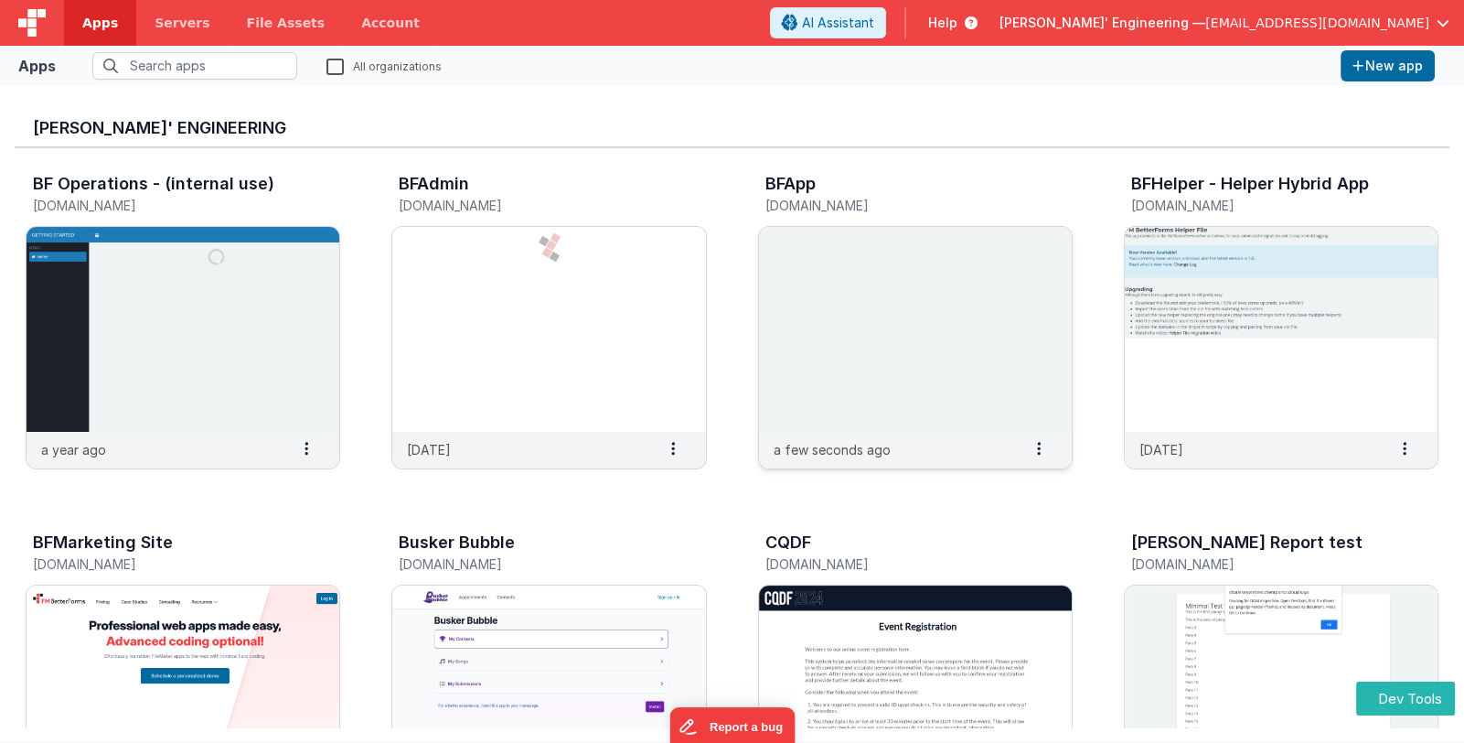
click at [912, 374] on img at bounding box center [915, 329] width 313 height 205
click at [1038, 449] on icon at bounding box center [1039, 448] width 4 height 1
click at [824, 509] on div "Affordable Cleaning Services [DOMAIN_NAME] [DATE] Settings Copy API Key Merge A…" at bounding box center [732, 684] width 1435 height 1803
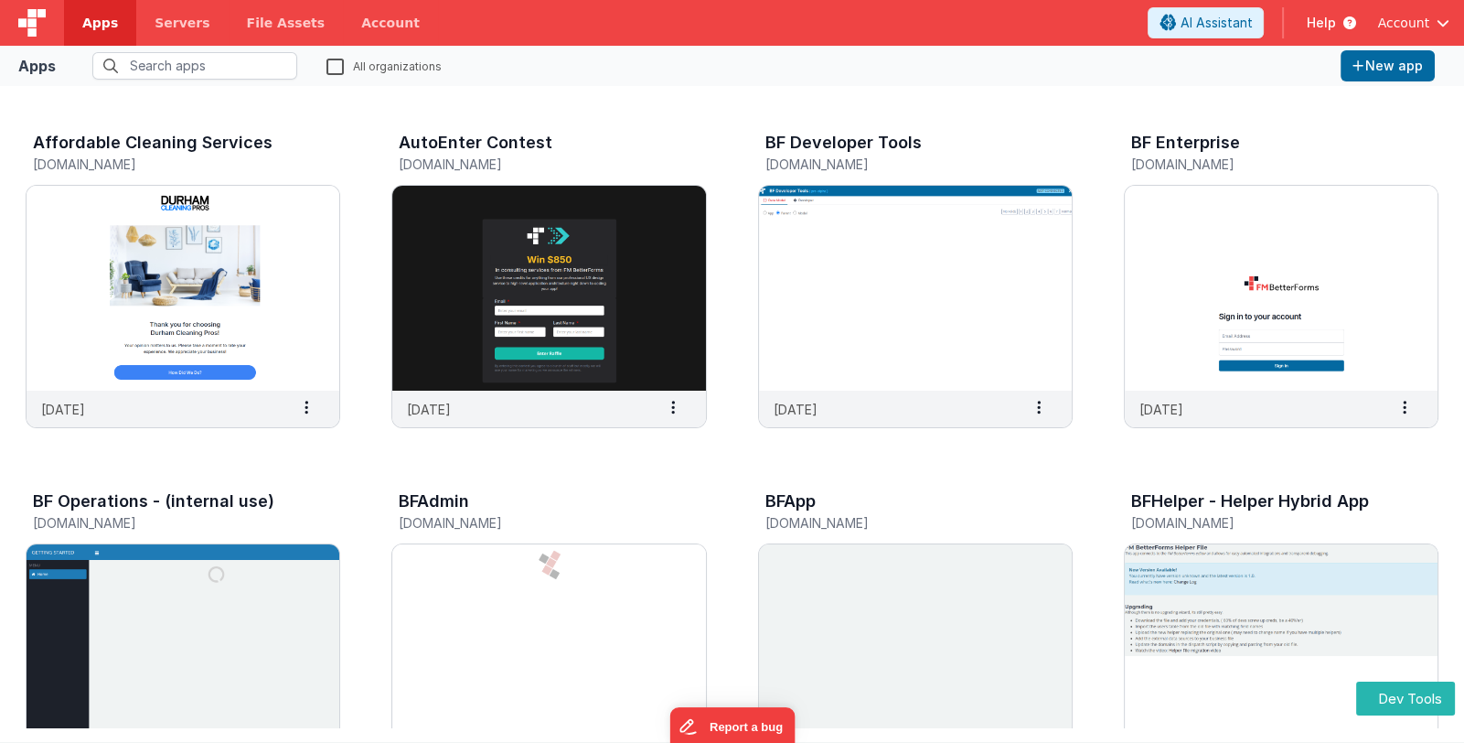
scroll to position [182, 0]
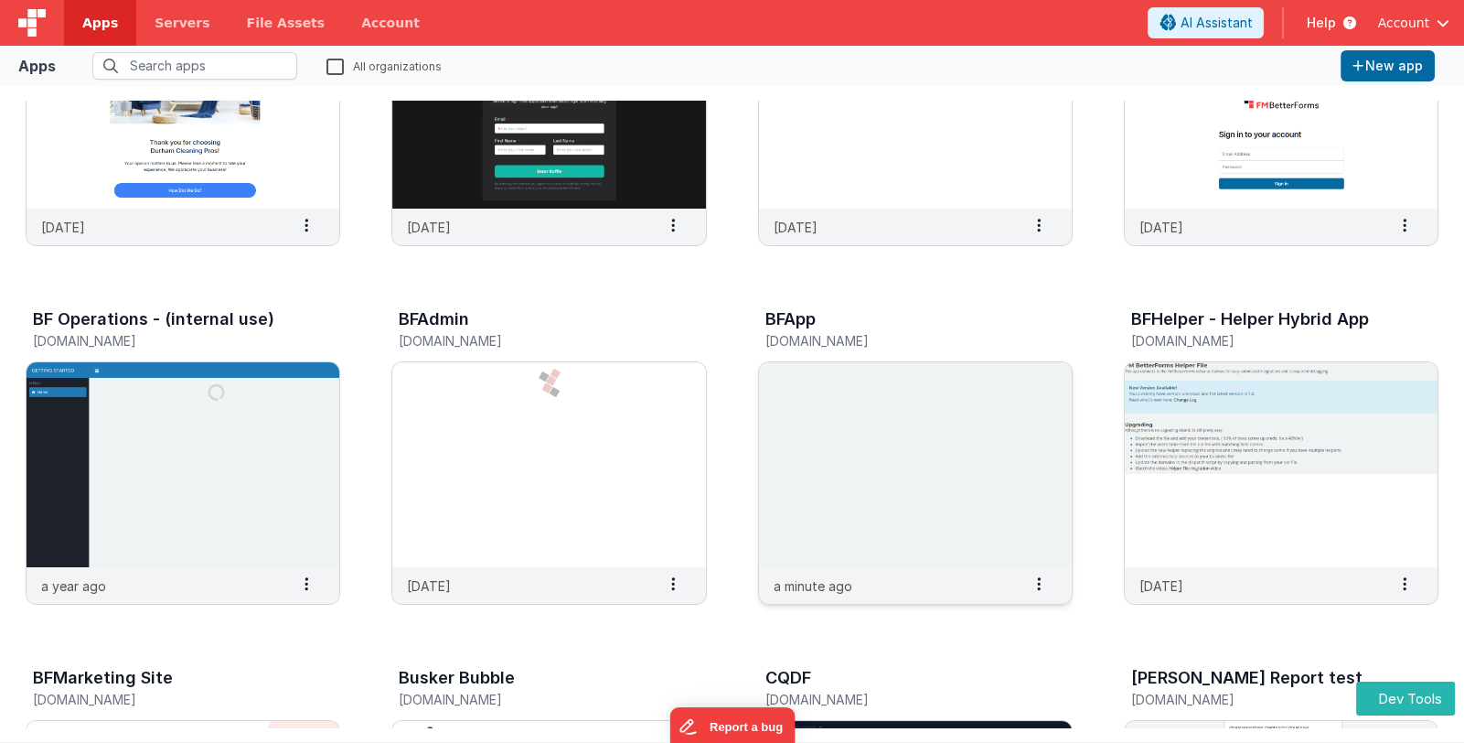
click at [879, 413] on img at bounding box center [915, 464] width 313 height 205
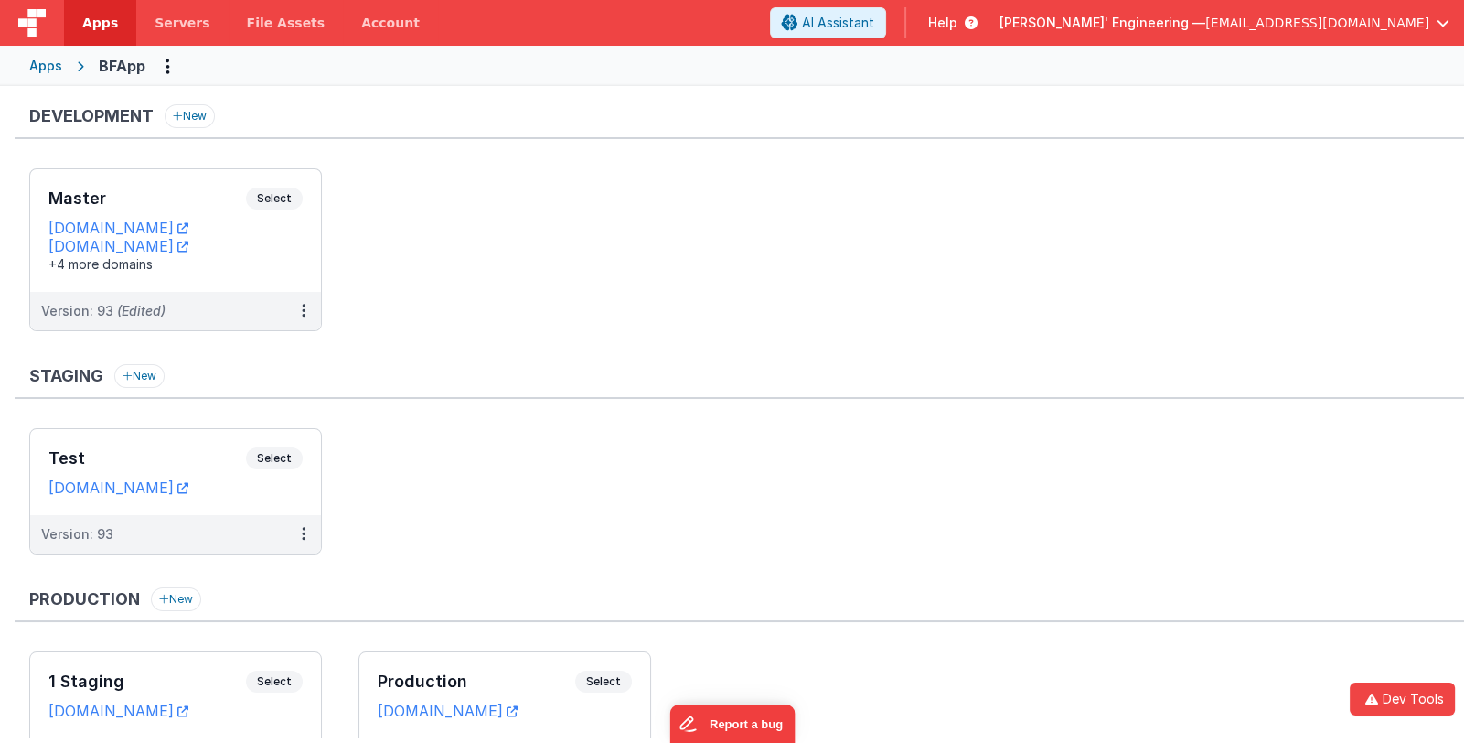
click at [47, 61] on div "Apps" at bounding box center [45, 66] width 33 height 18
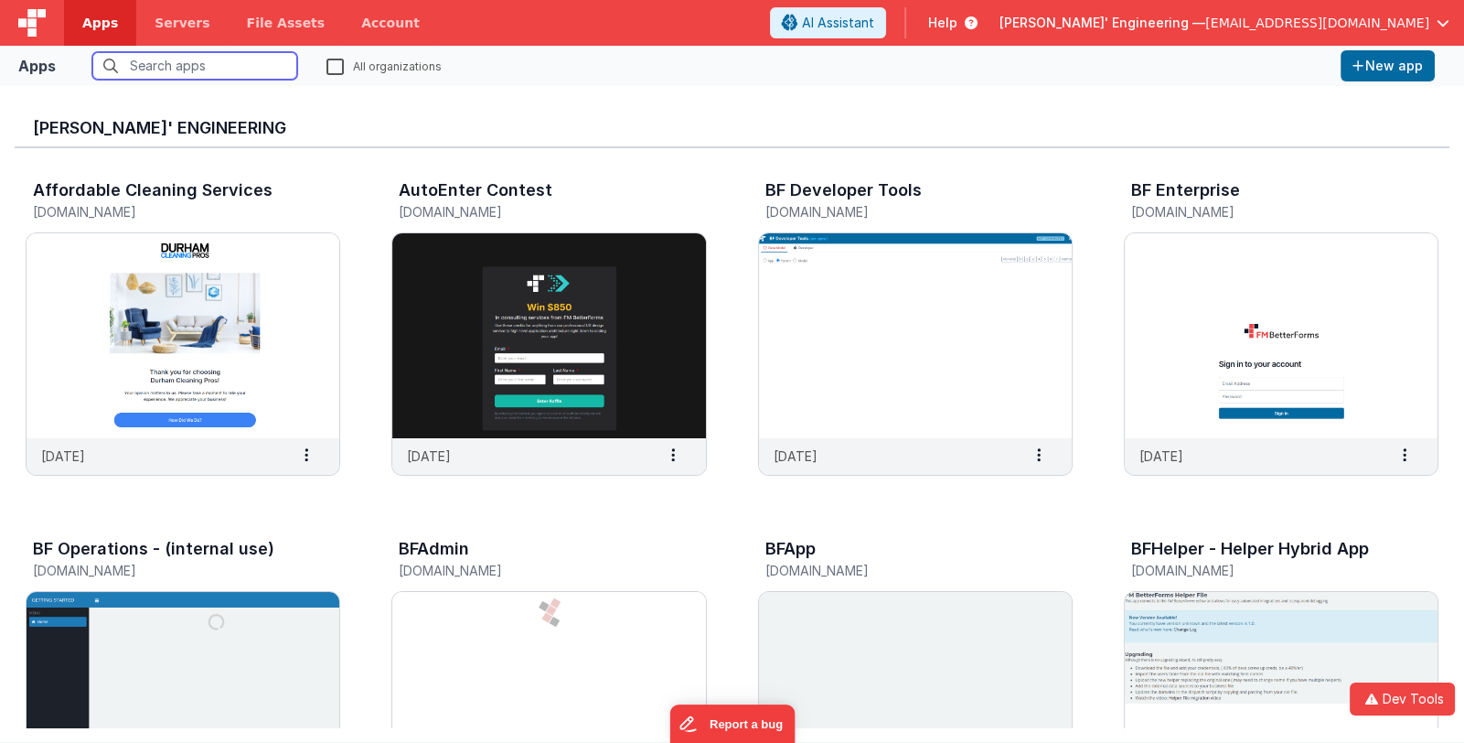
scroll to position [274, 0]
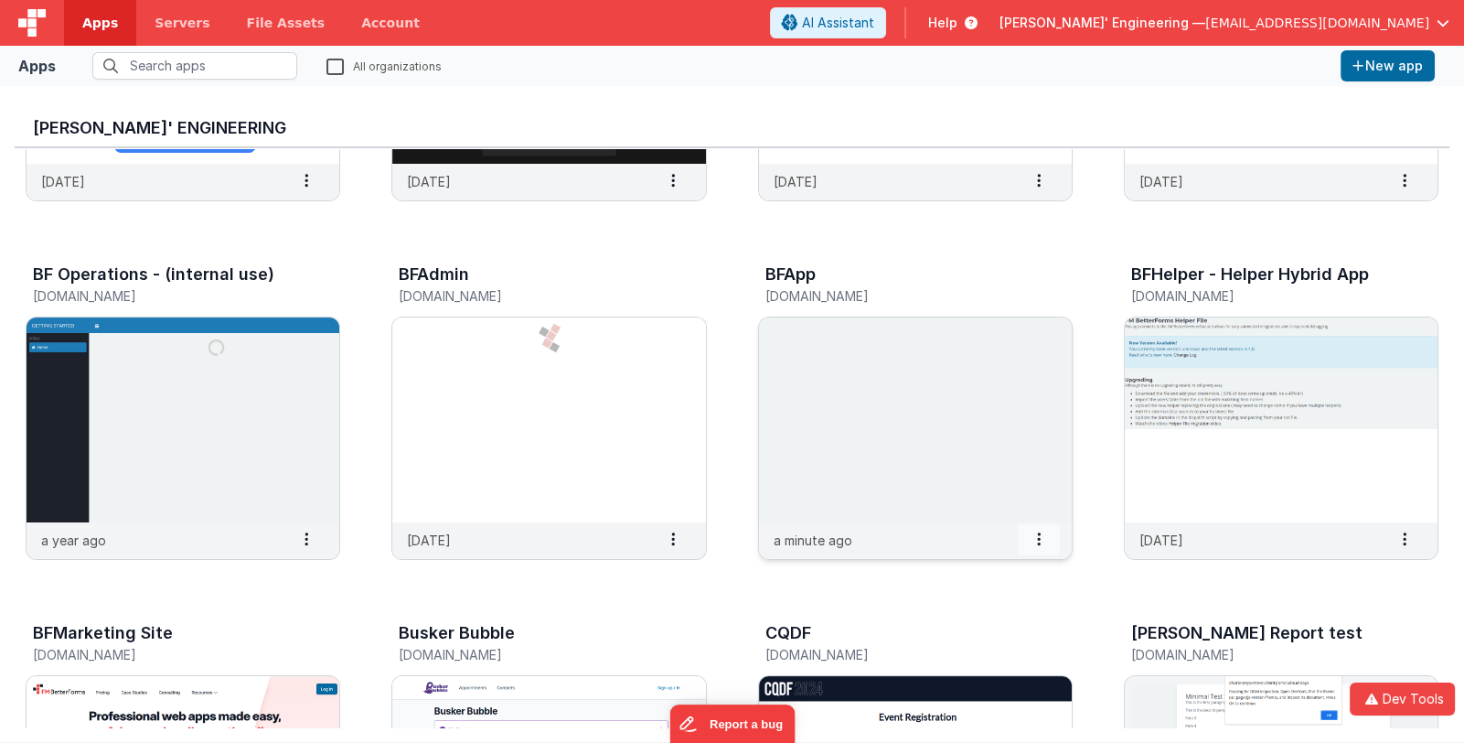
click at [1038, 539] on icon at bounding box center [1039, 539] width 4 height 1
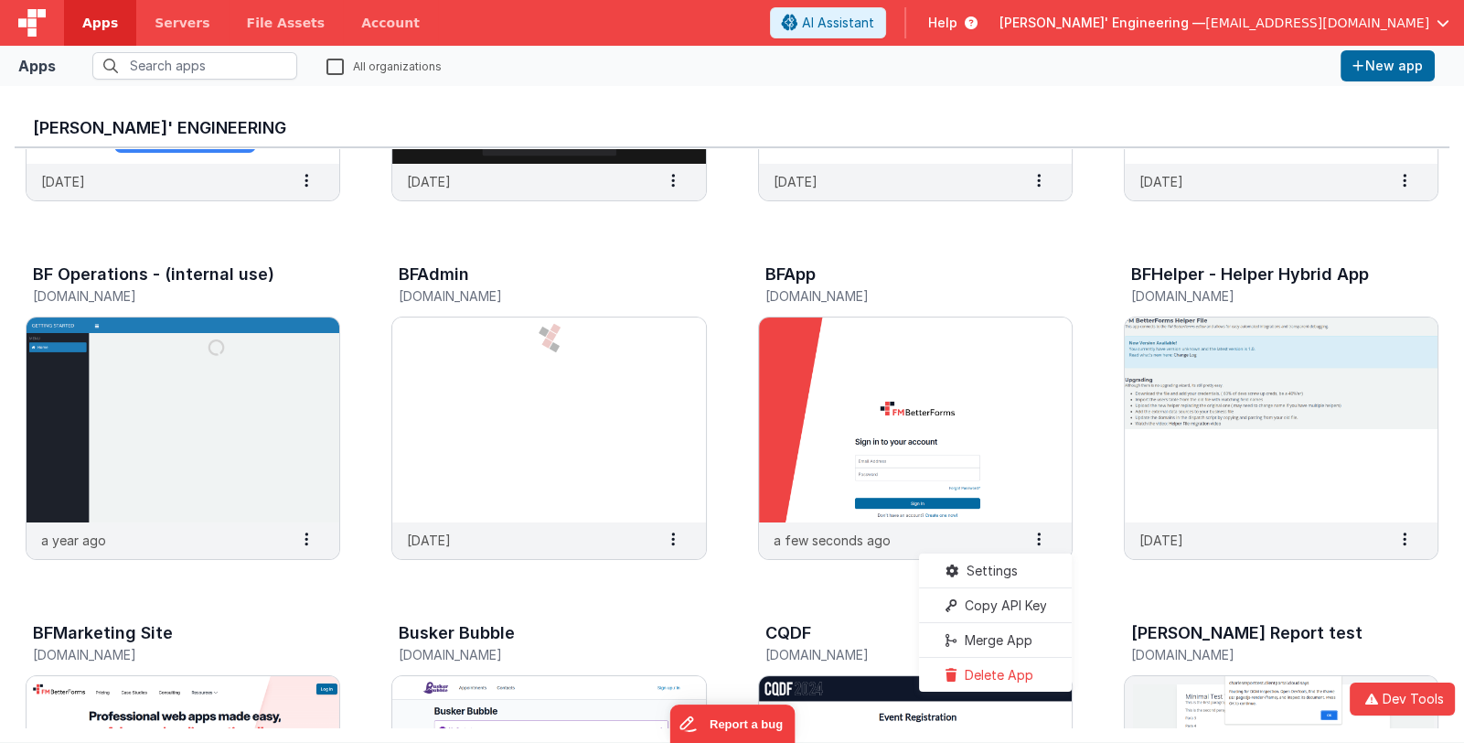
click at [1042, 541] on span at bounding box center [1039, 539] width 42 height 31
